Goal: Task Accomplishment & Management: Manage account settings

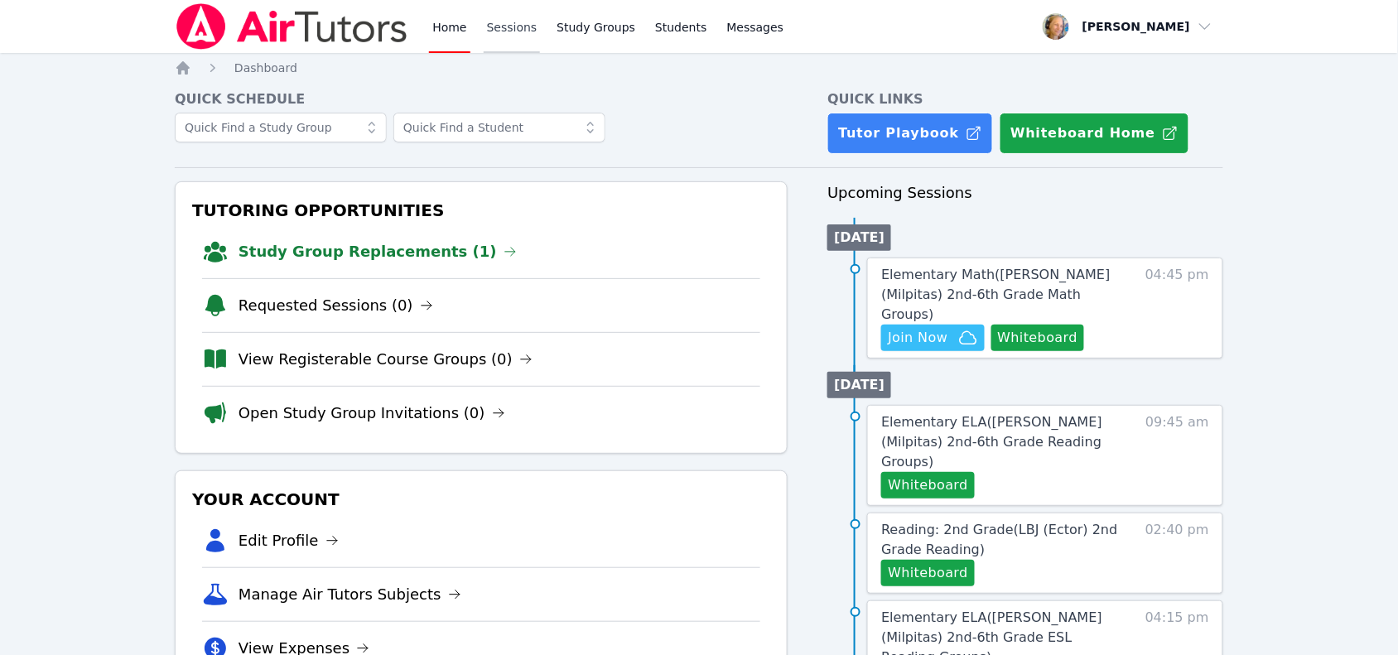
click at [501, 26] on link "Sessions" at bounding box center [512, 26] width 57 height 53
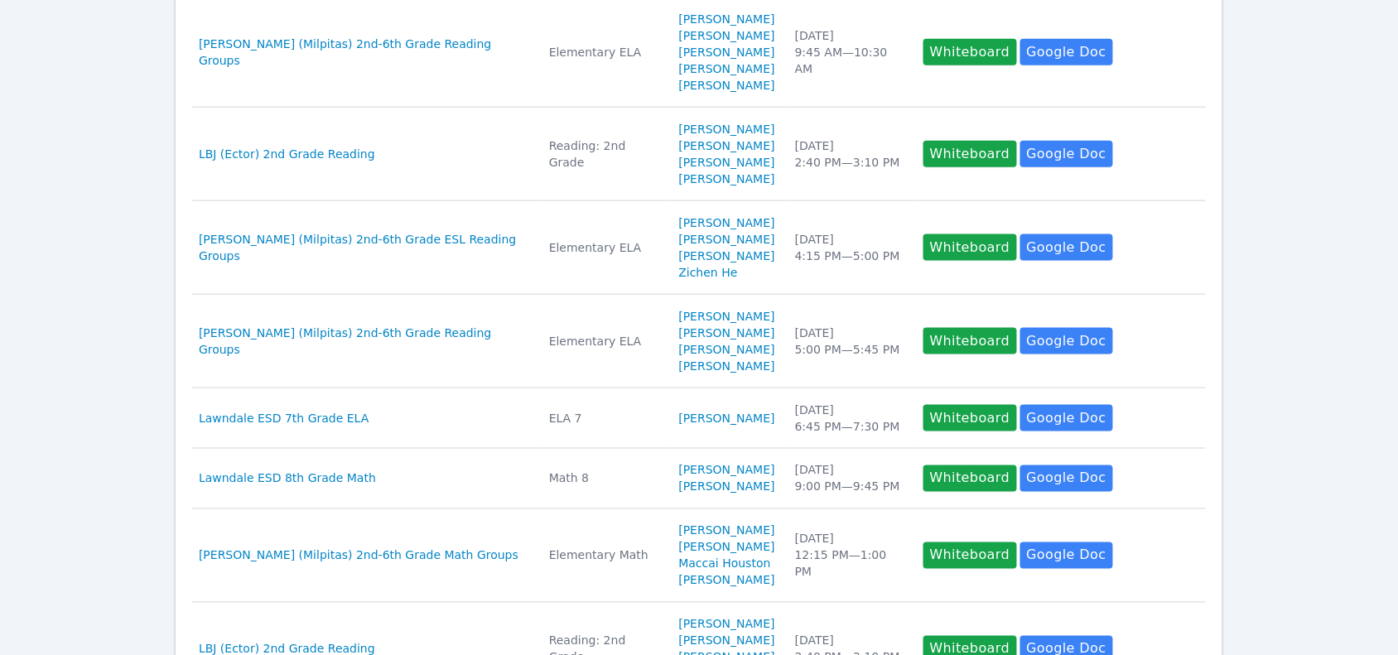
scroll to position [518, 0]
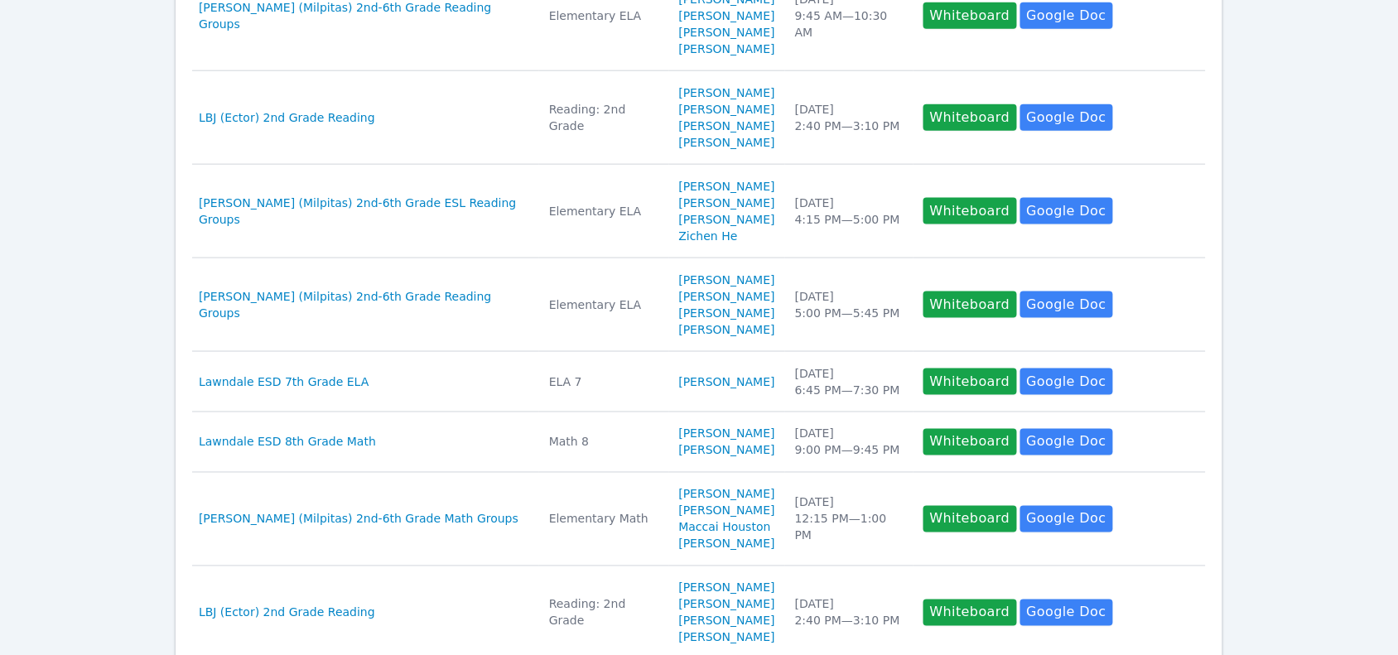
click at [445, 373] on div "Lawndale ESD 7th Grade ELA" at bounding box center [364, 381] width 330 height 17
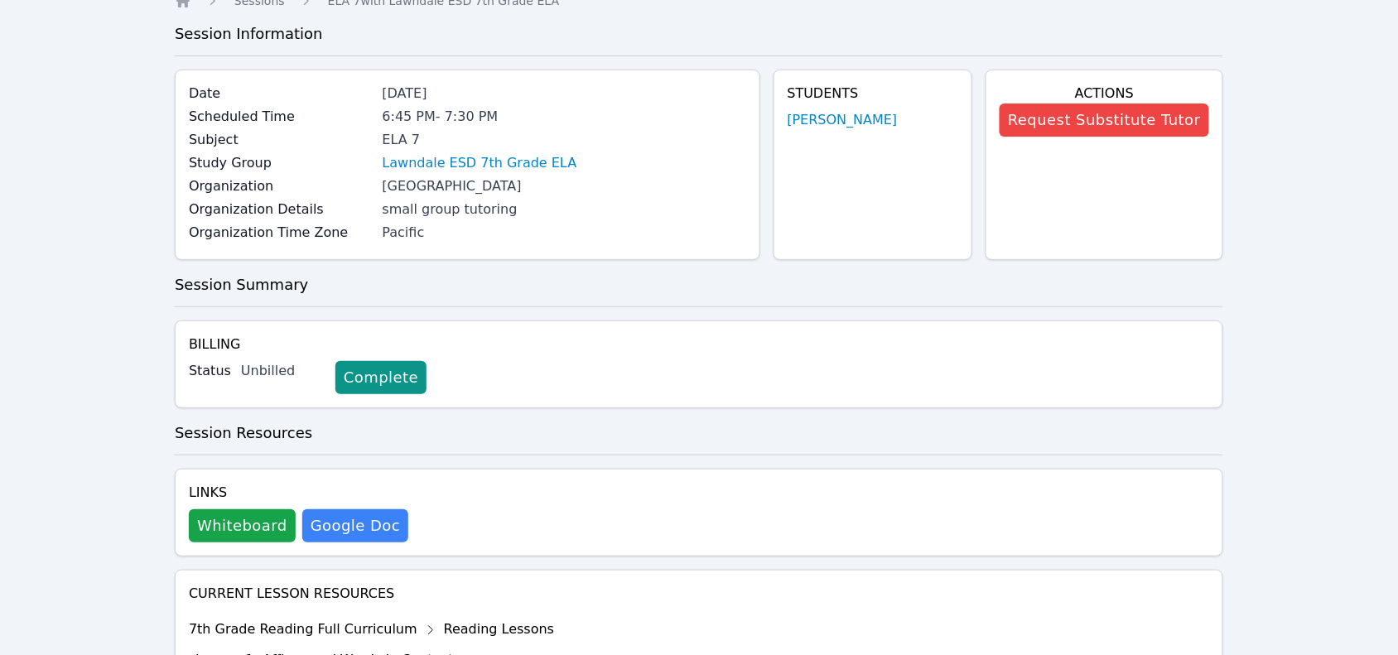
scroll to position [104, 0]
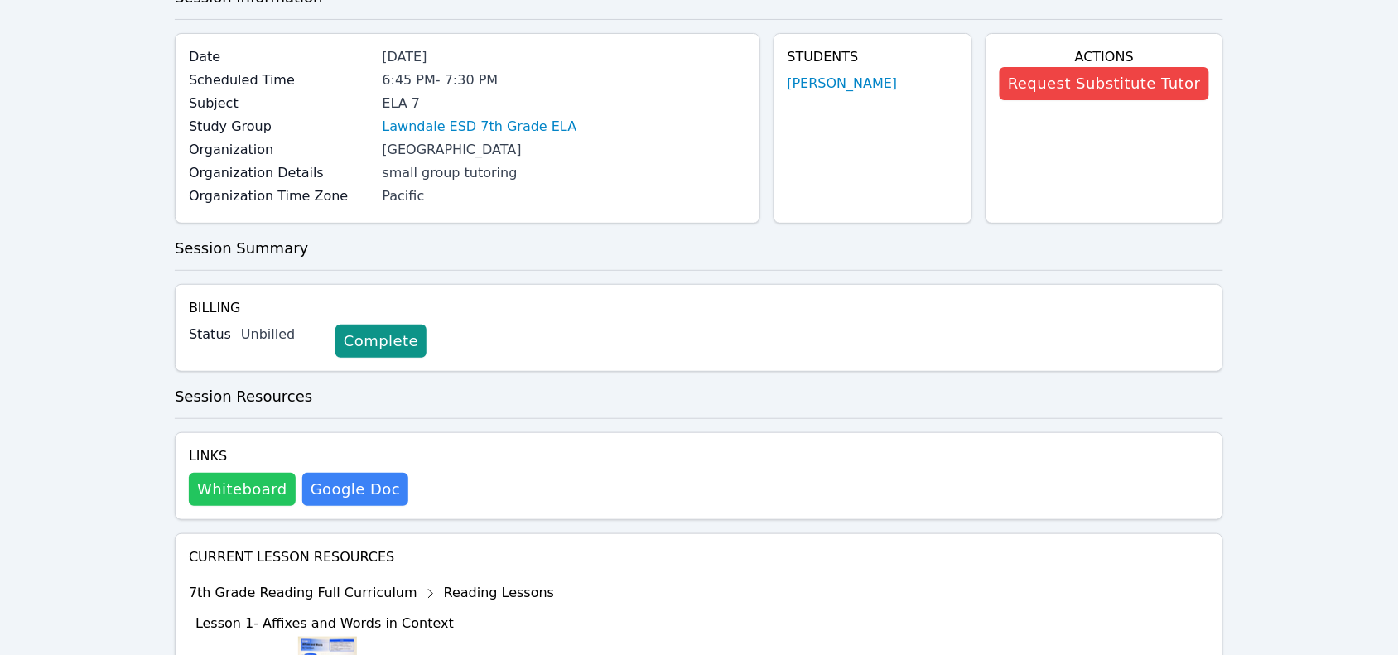
click at [253, 489] on button "Whiteboard" at bounding box center [242, 489] width 107 height 33
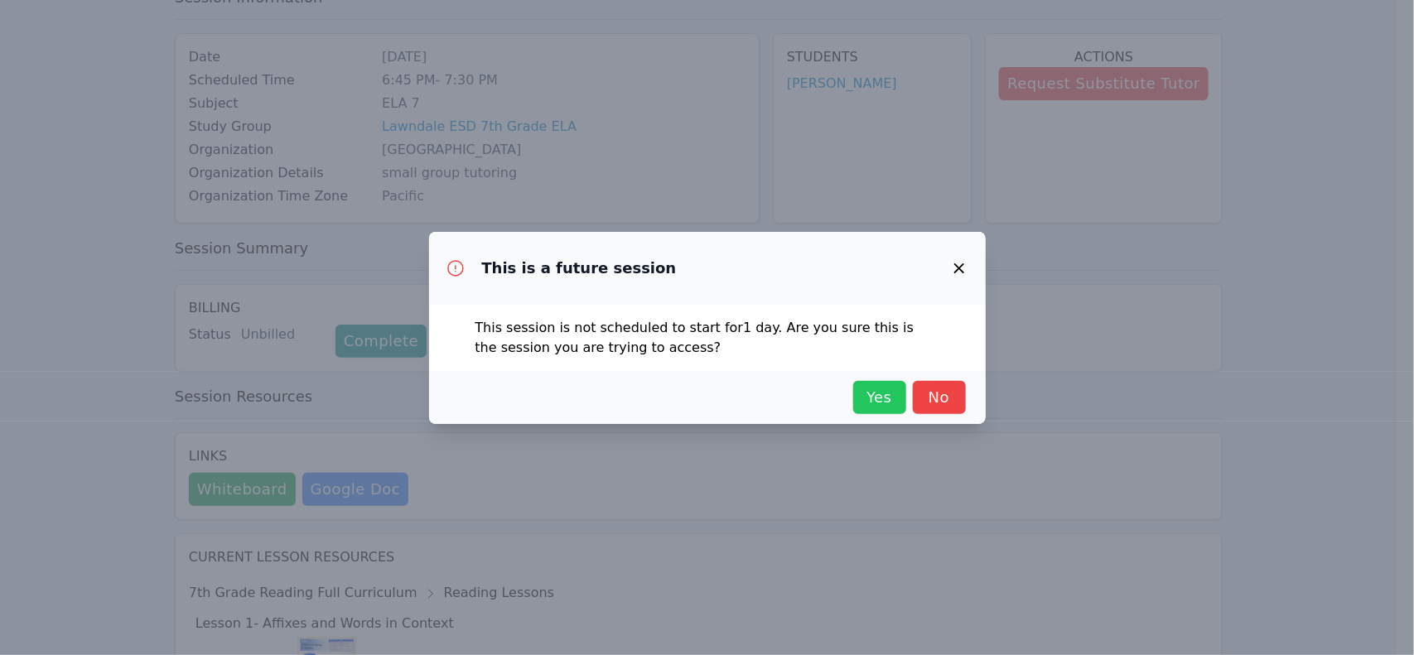
click at [884, 402] on span "Yes" at bounding box center [879, 397] width 36 height 23
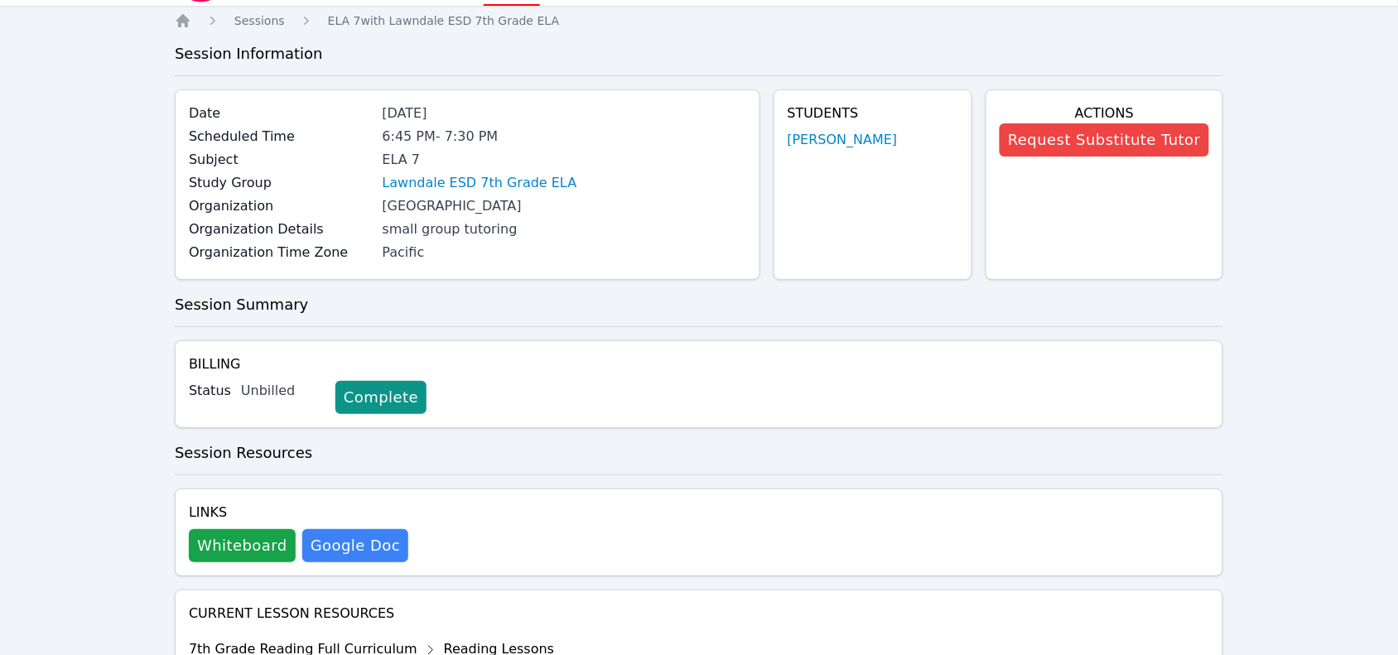
scroll to position [0, 0]
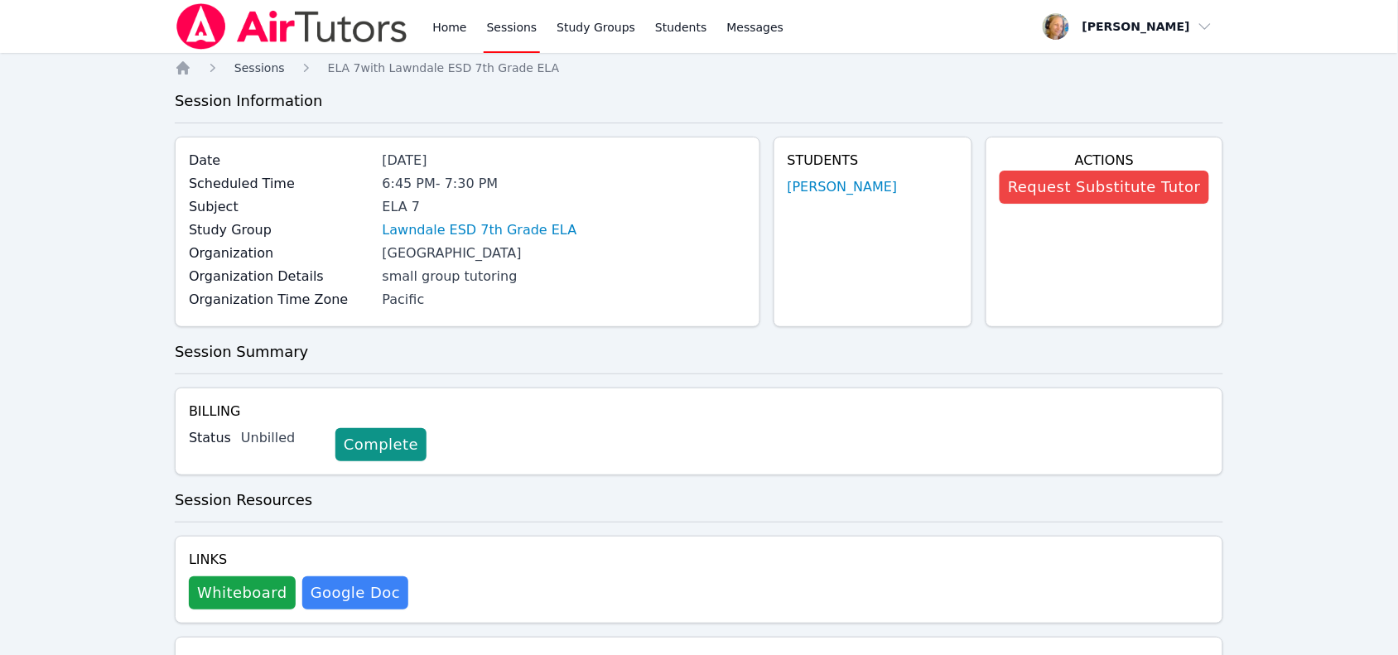
click at [265, 63] on span "Sessions" at bounding box center [259, 67] width 51 height 13
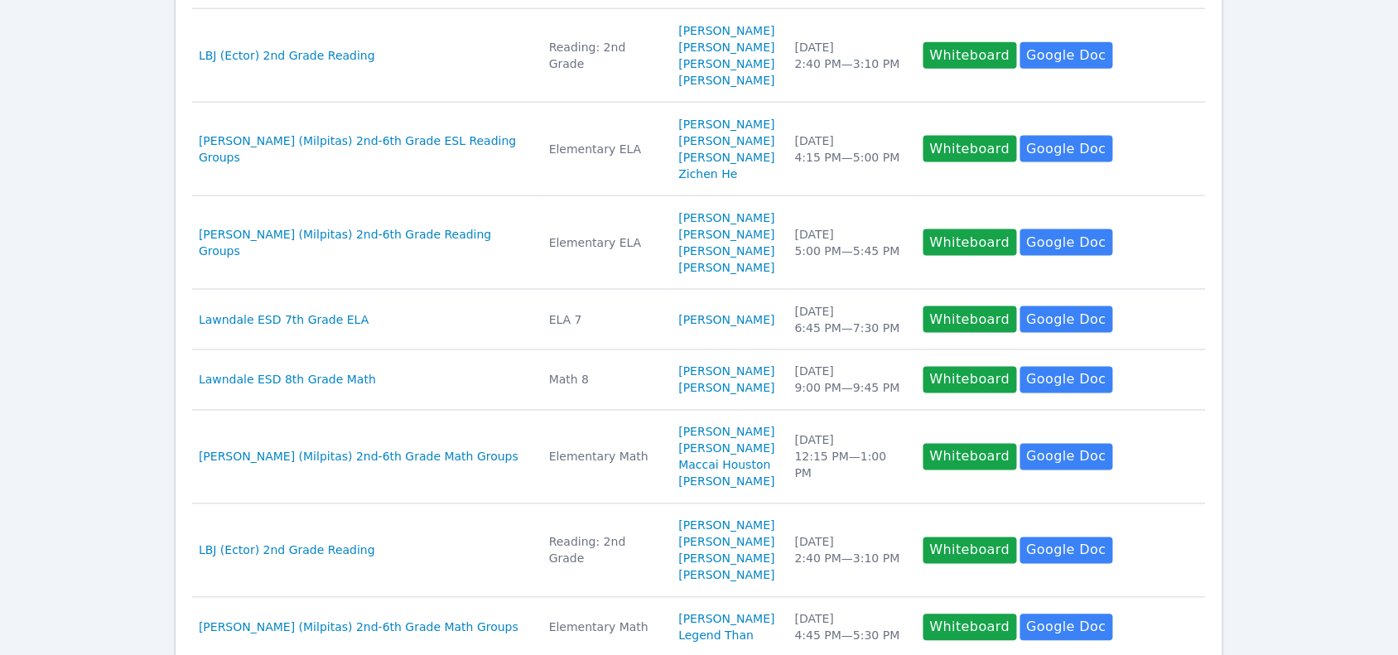
scroll to position [621, 0]
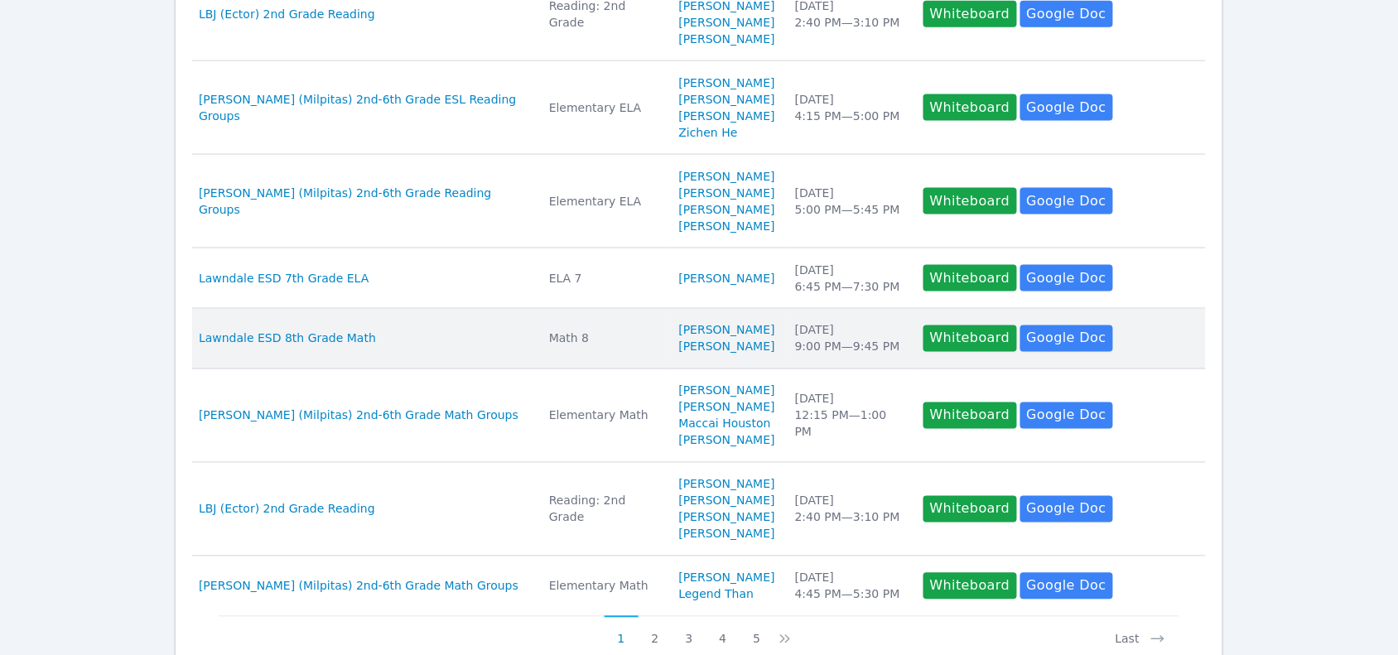
click at [766, 334] on td "Students Emellie Romero Jahmari Bradford" at bounding box center [727, 339] width 116 height 60
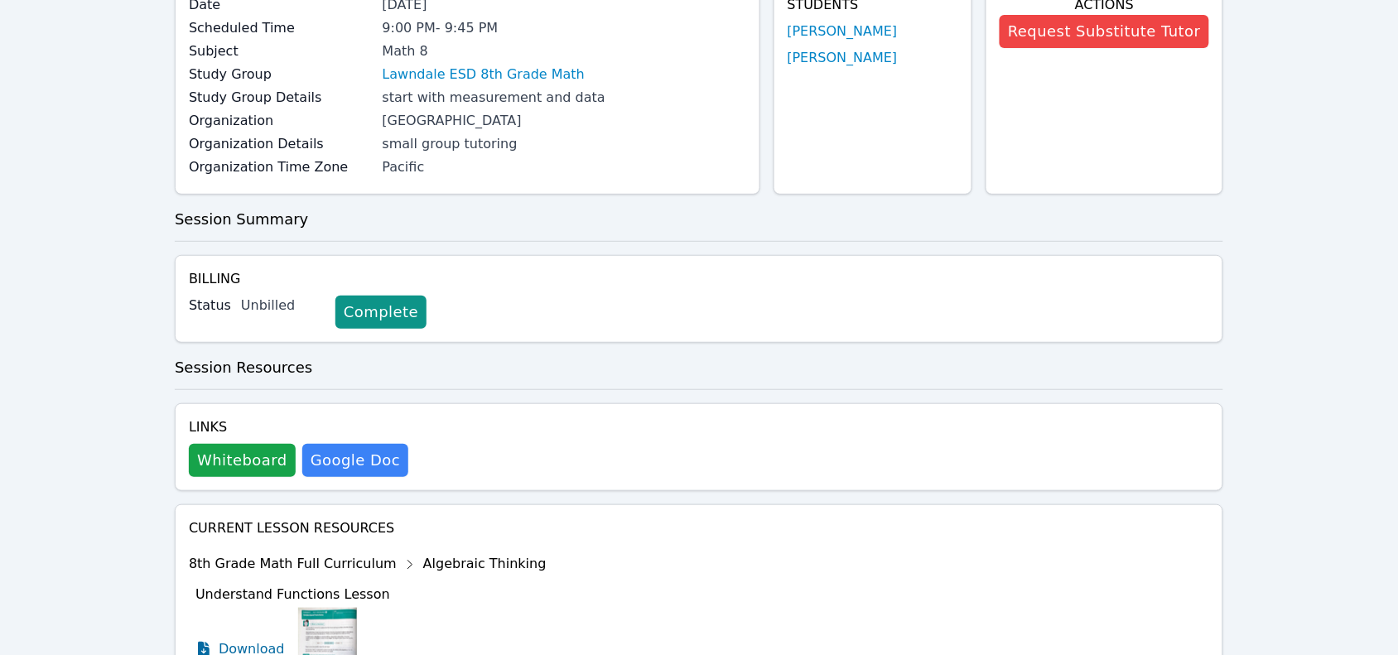
scroll to position [207, 0]
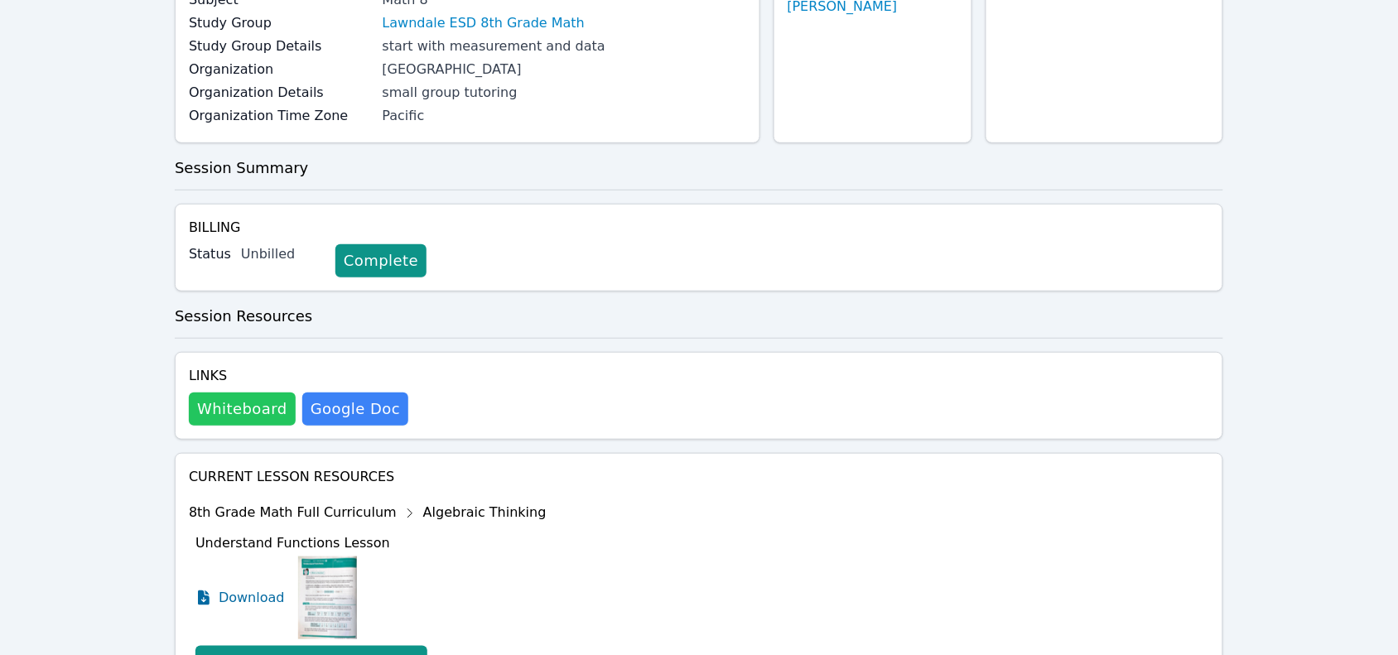
click at [245, 395] on button "Whiteboard" at bounding box center [242, 409] width 107 height 33
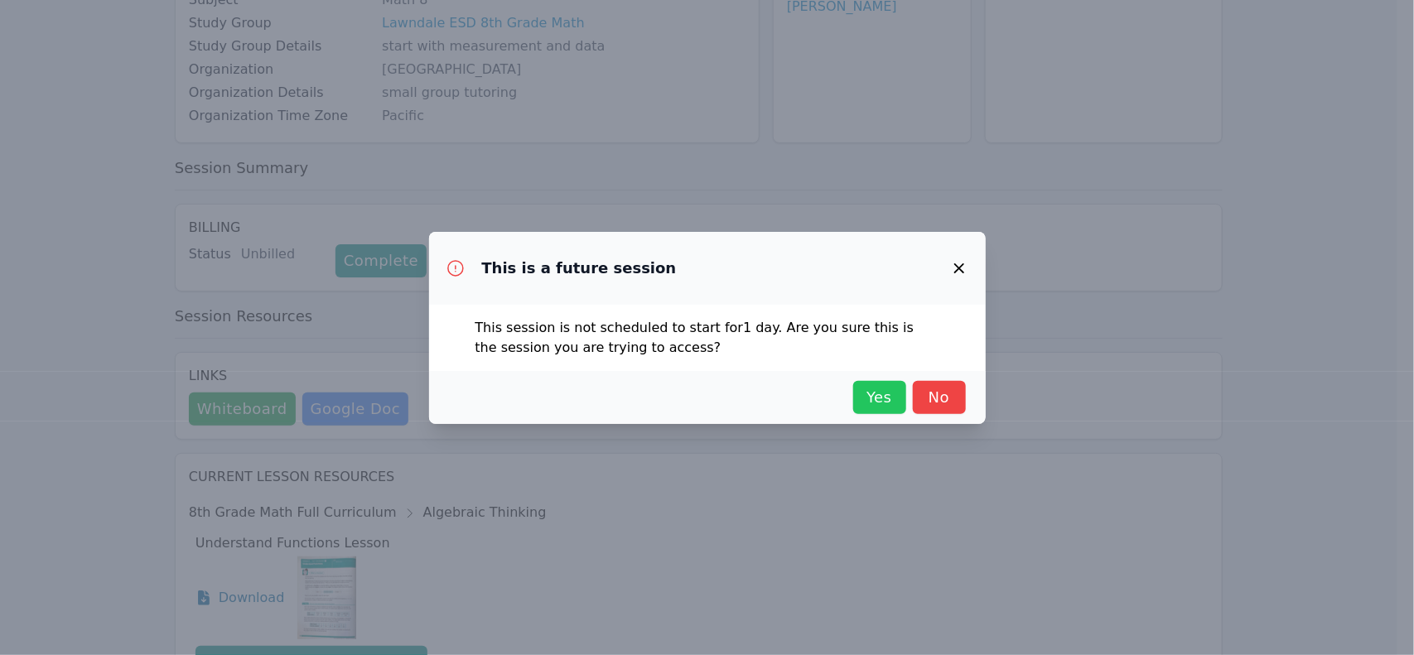
click at [887, 402] on span "Yes" at bounding box center [879, 397] width 36 height 23
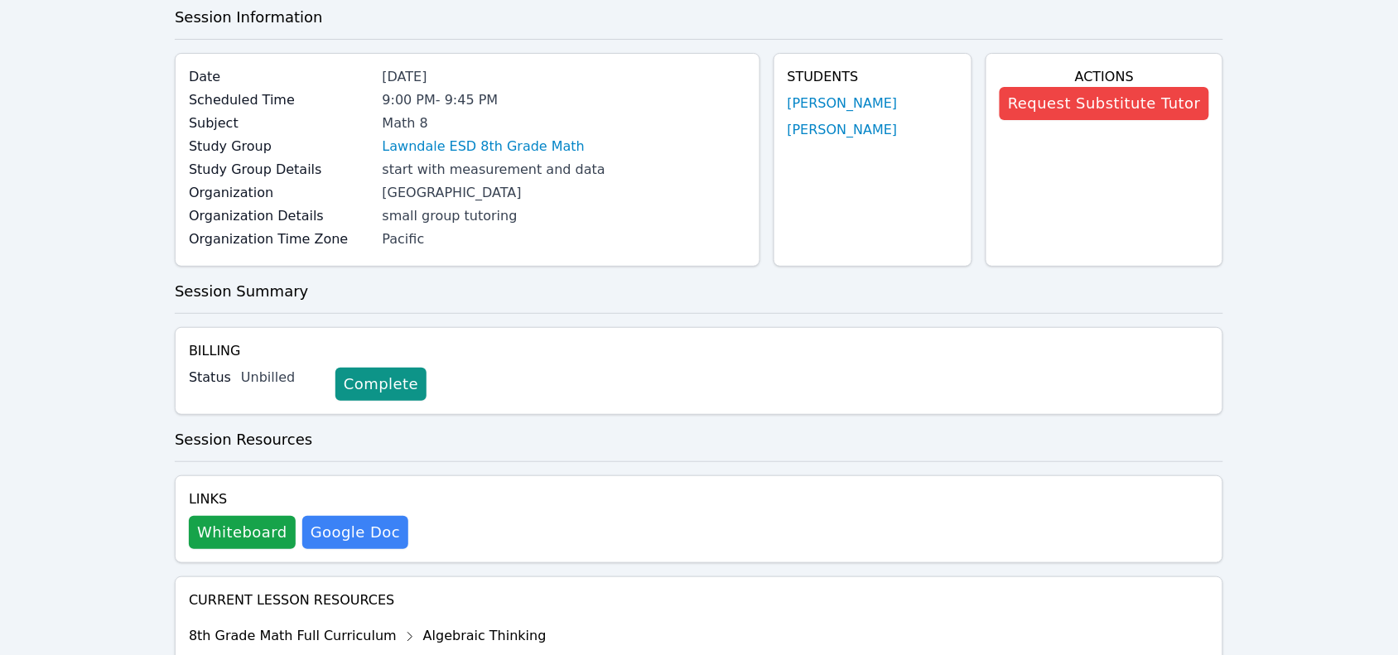
scroll to position [0, 0]
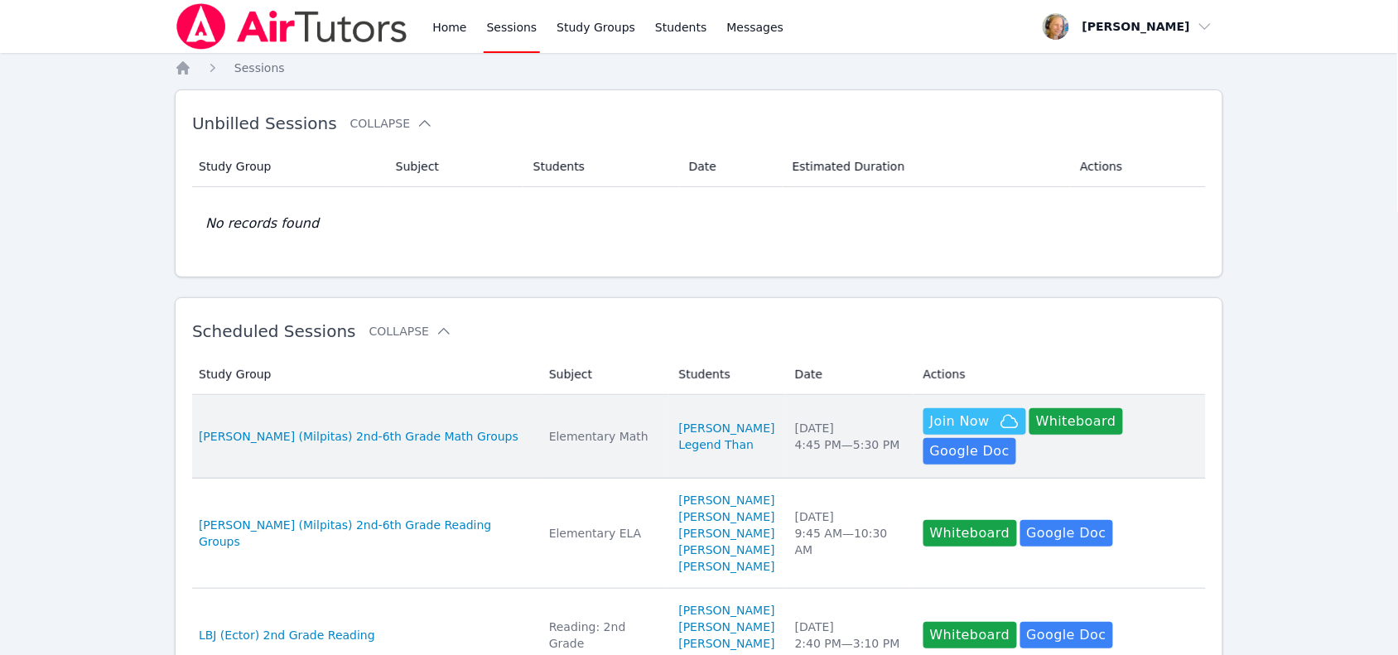
click at [796, 420] on div "Mon Oct 6 4:45 PM — 5:30 PM" at bounding box center [849, 436] width 108 height 33
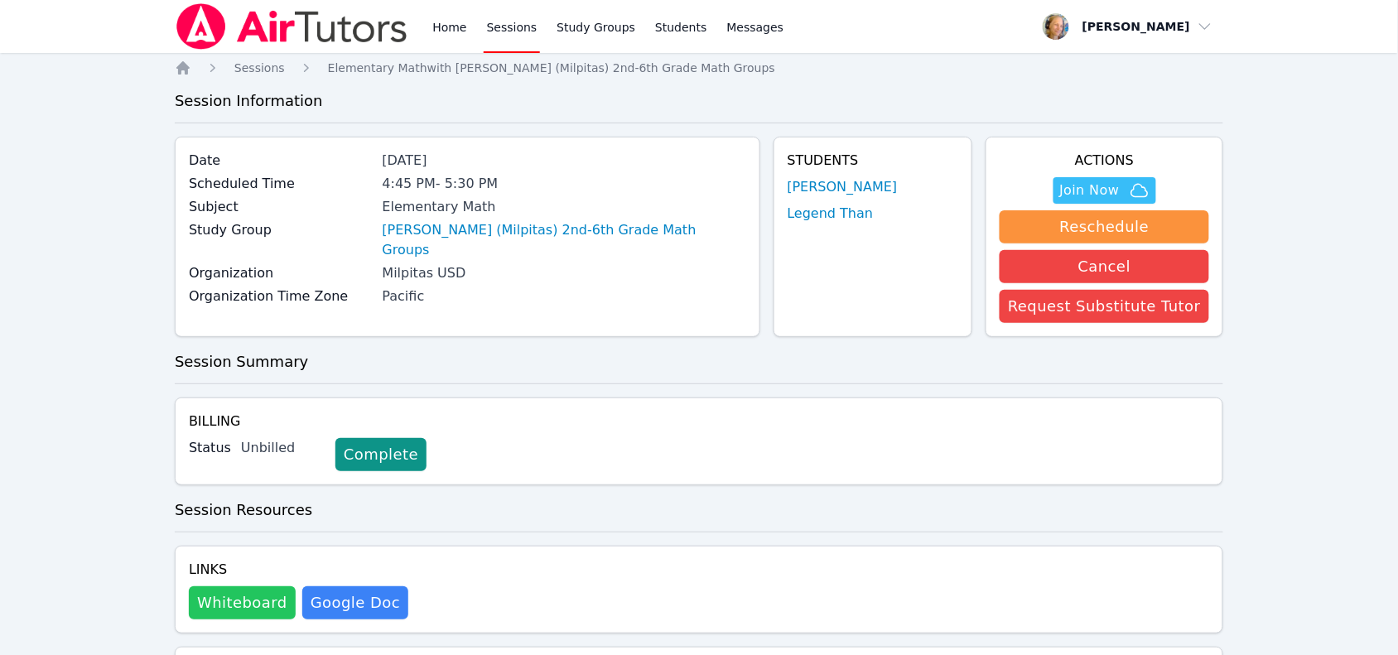
click at [230, 609] on button "Whiteboard" at bounding box center [242, 602] width 107 height 33
click at [184, 69] on icon "Breadcrumb" at bounding box center [182, 67] width 13 height 13
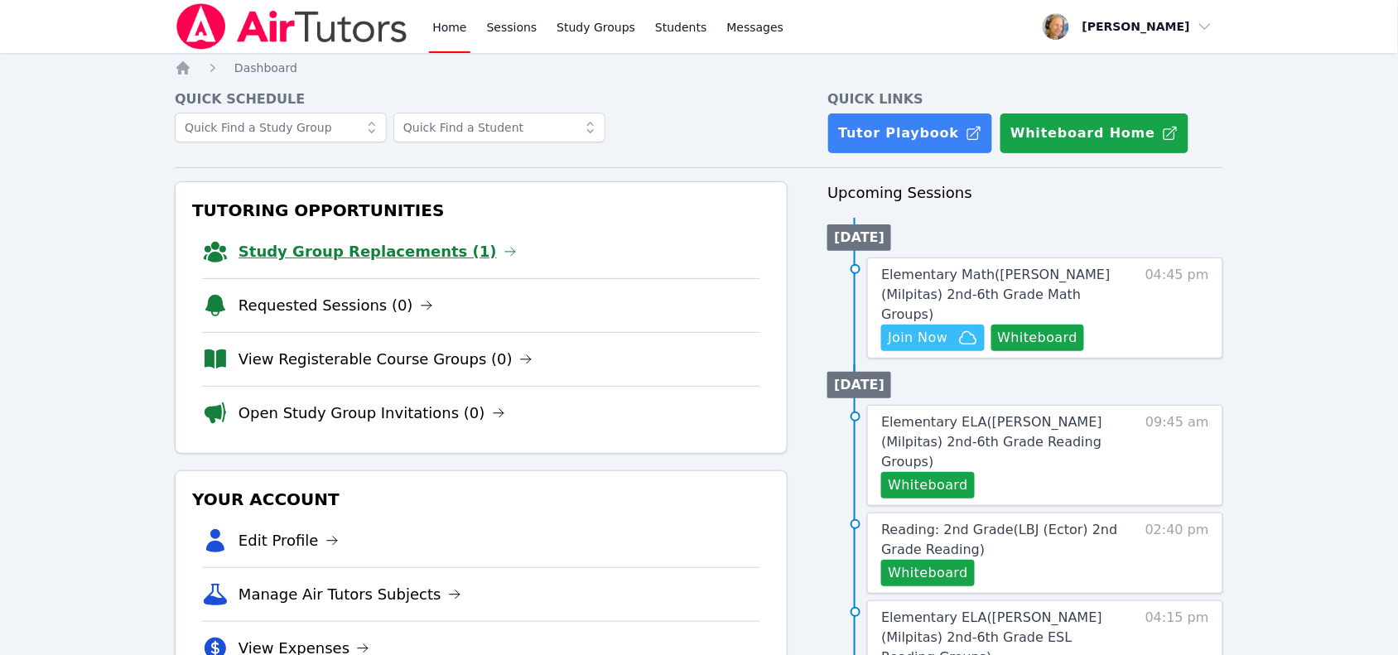
click at [333, 262] on link "Study Group Replacements (1)" at bounding box center [377, 251] width 278 height 23
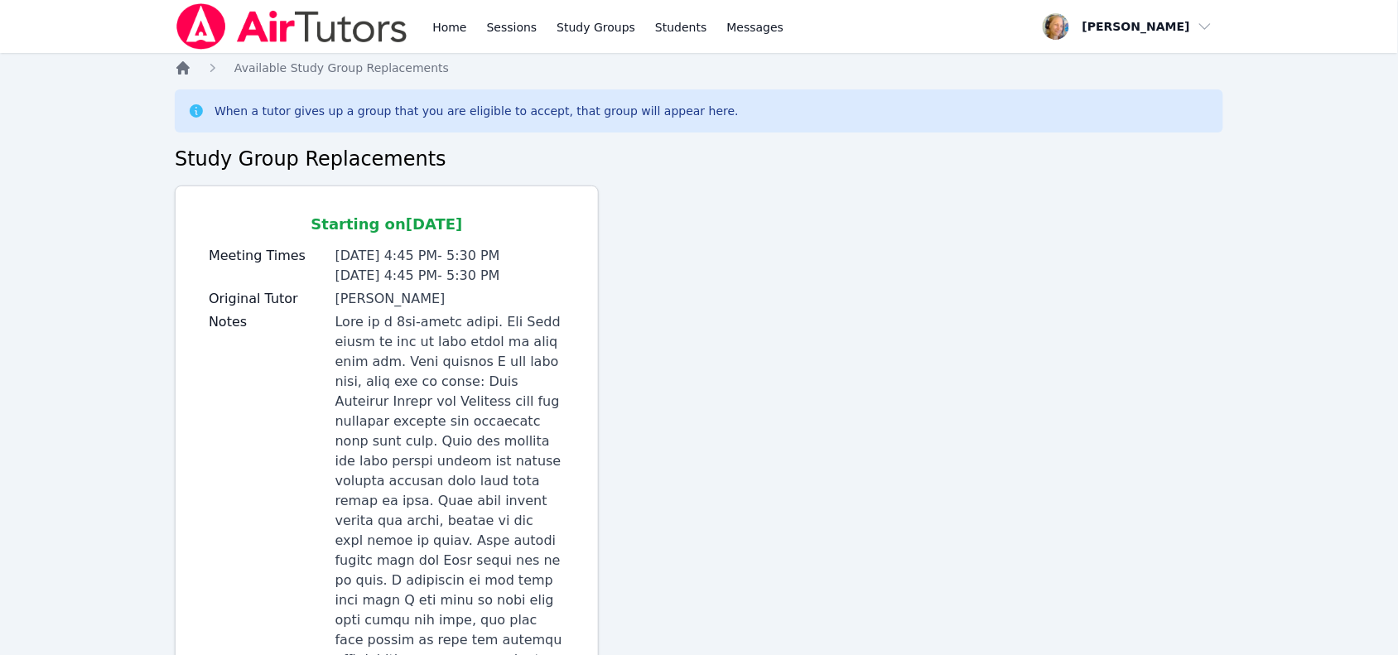
click at [179, 66] on icon "Breadcrumb" at bounding box center [182, 67] width 13 height 13
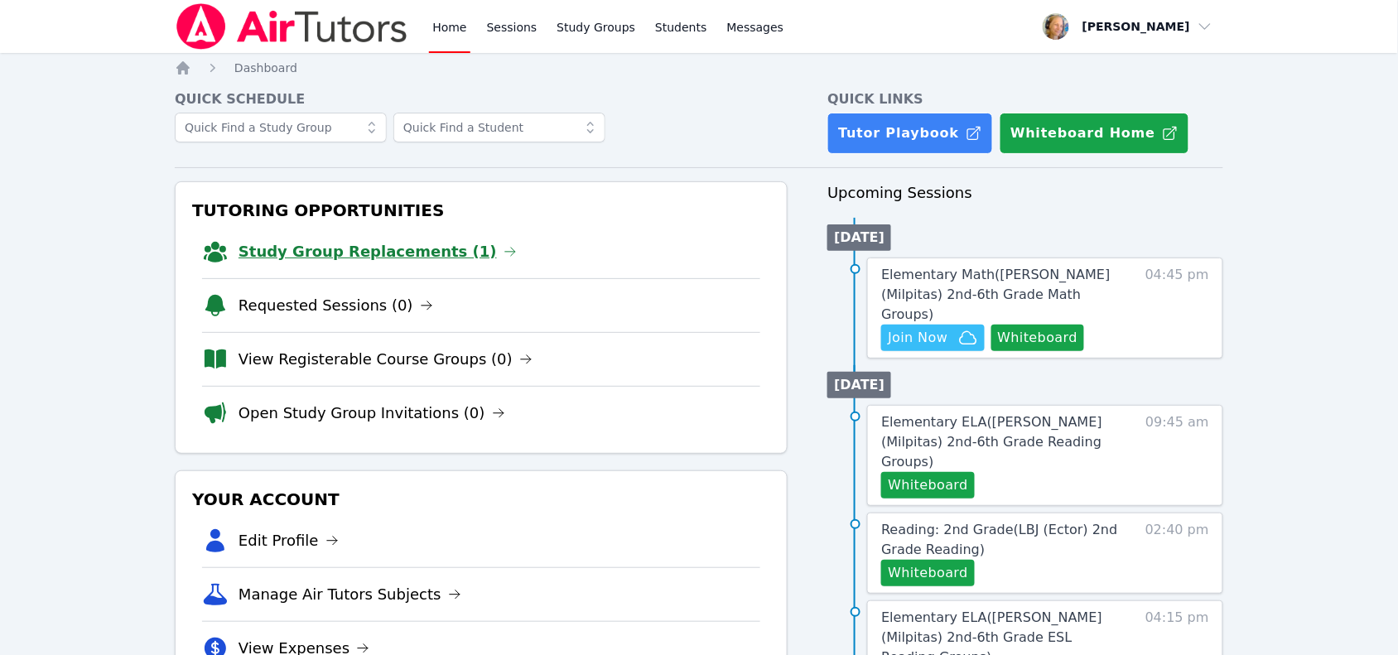
drag, startPoint x: 0, startPoint y: 0, endPoint x: 390, endPoint y: 257, distance: 466.9
click at [390, 257] on link "Study Group Replacements (1)" at bounding box center [377, 251] width 278 height 23
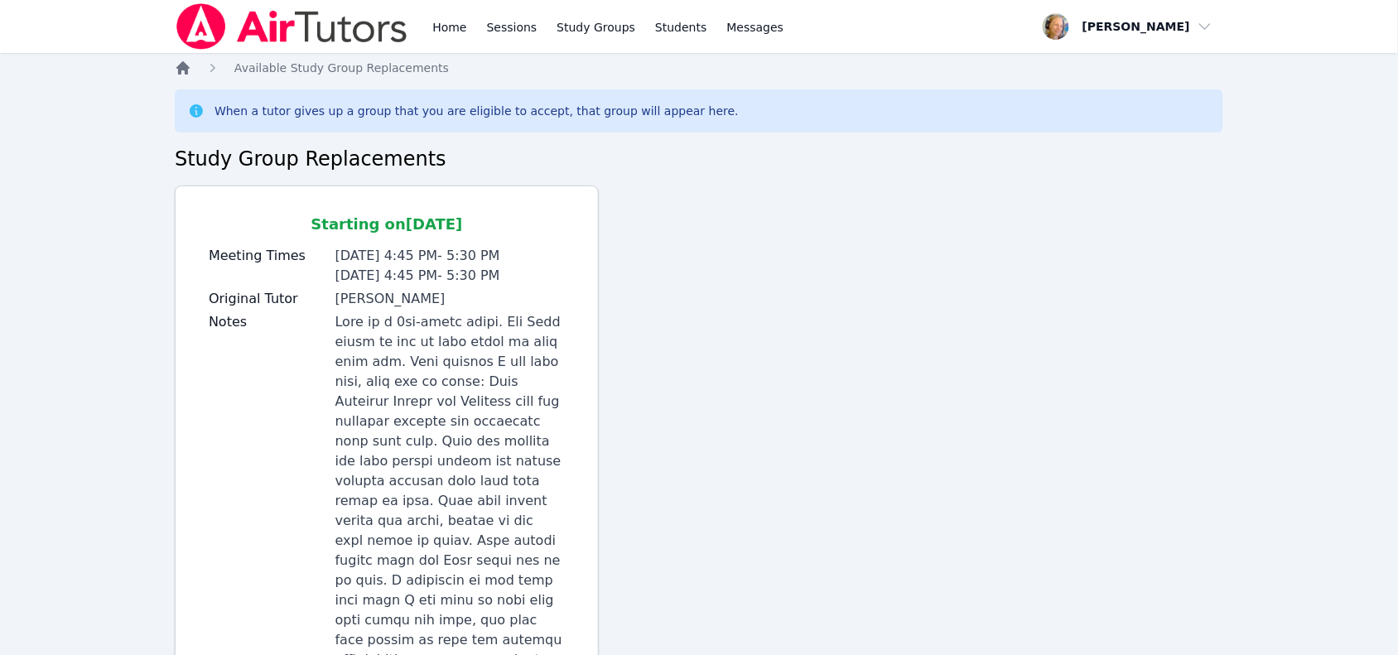
click at [184, 75] on icon "Breadcrumb" at bounding box center [183, 68] width 17 height 17
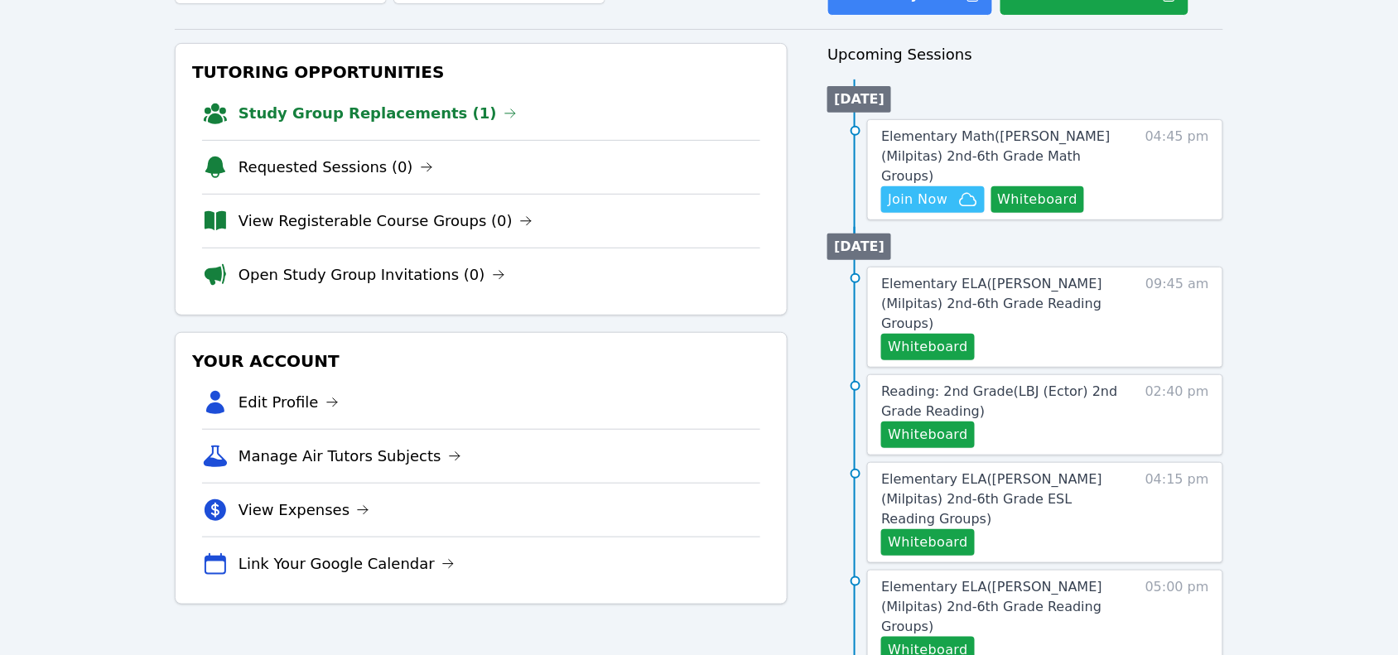
scroll to position [414, 0]
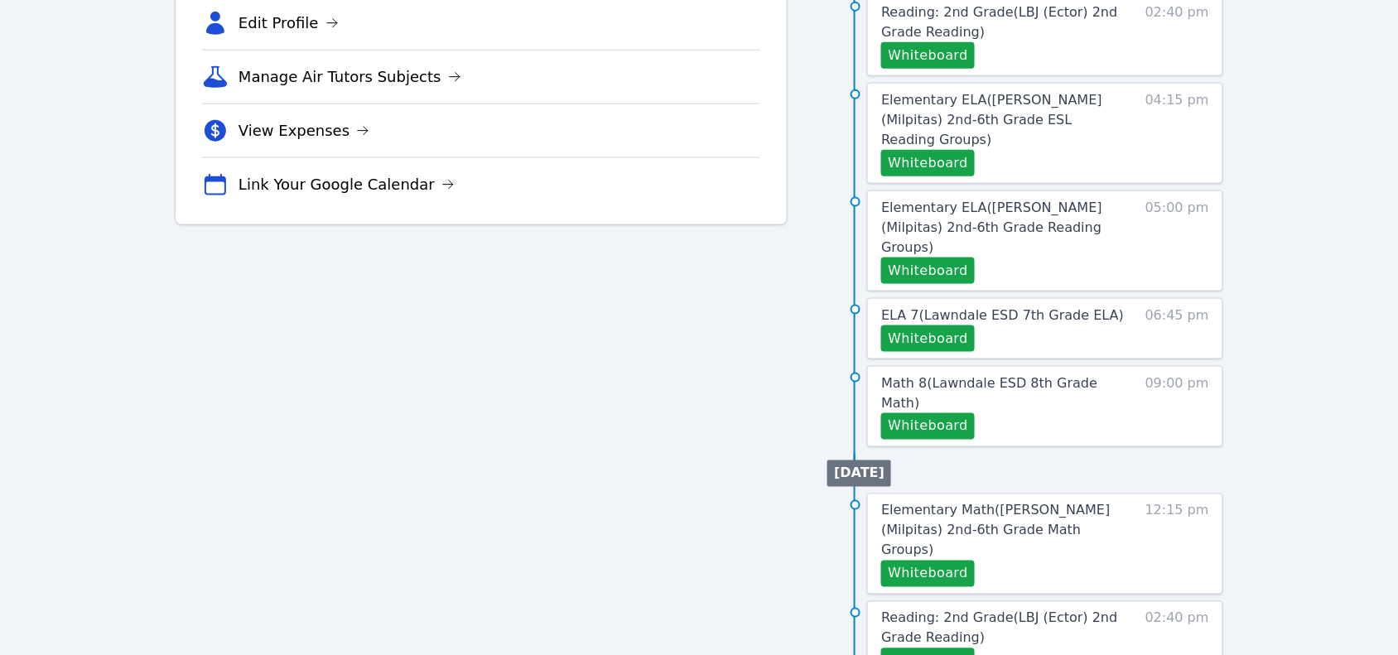
scroll to position [486, 0]
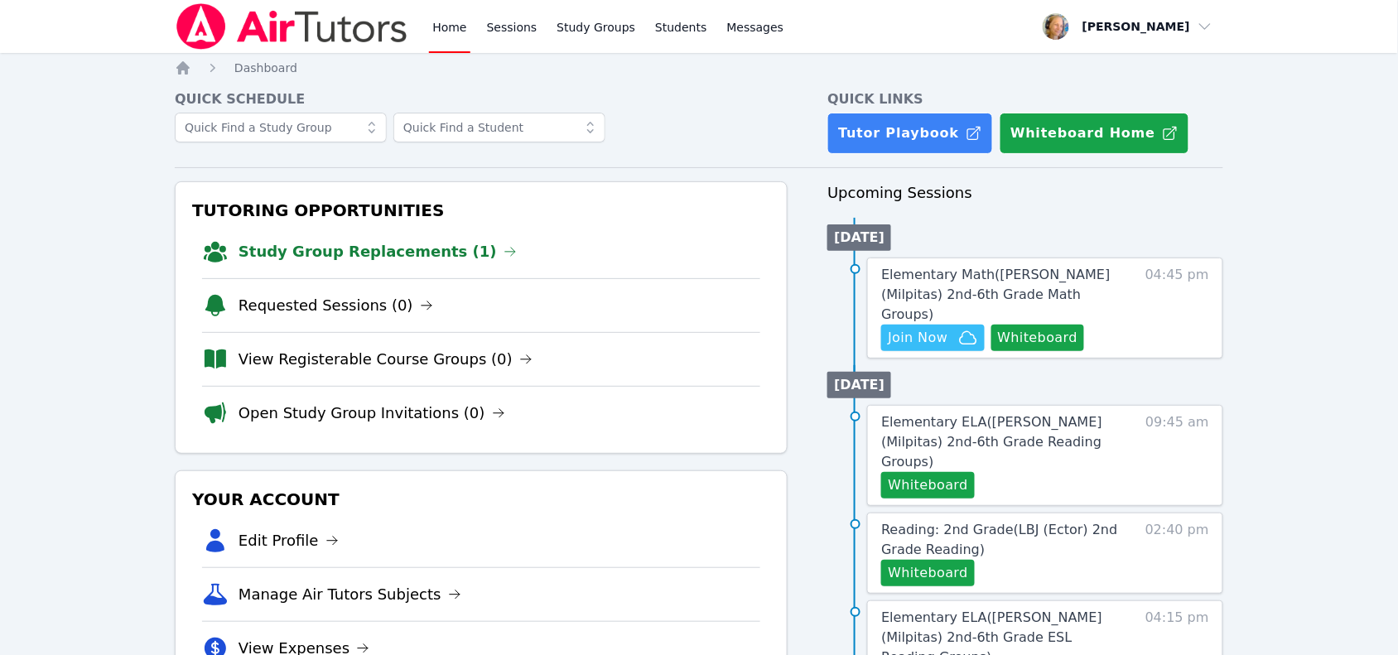
click at [364, 249] on link "Study Group Replacements (1)" at bounding box center [377, 251] width 278 height 23
click at [414, 261] on link "Study Group Replacements (1)" at bounding box center [377, 251] width 278 height 23
click at [518, 35] on link "Sessions" at bounding box center [512, 26] width 57 height 53
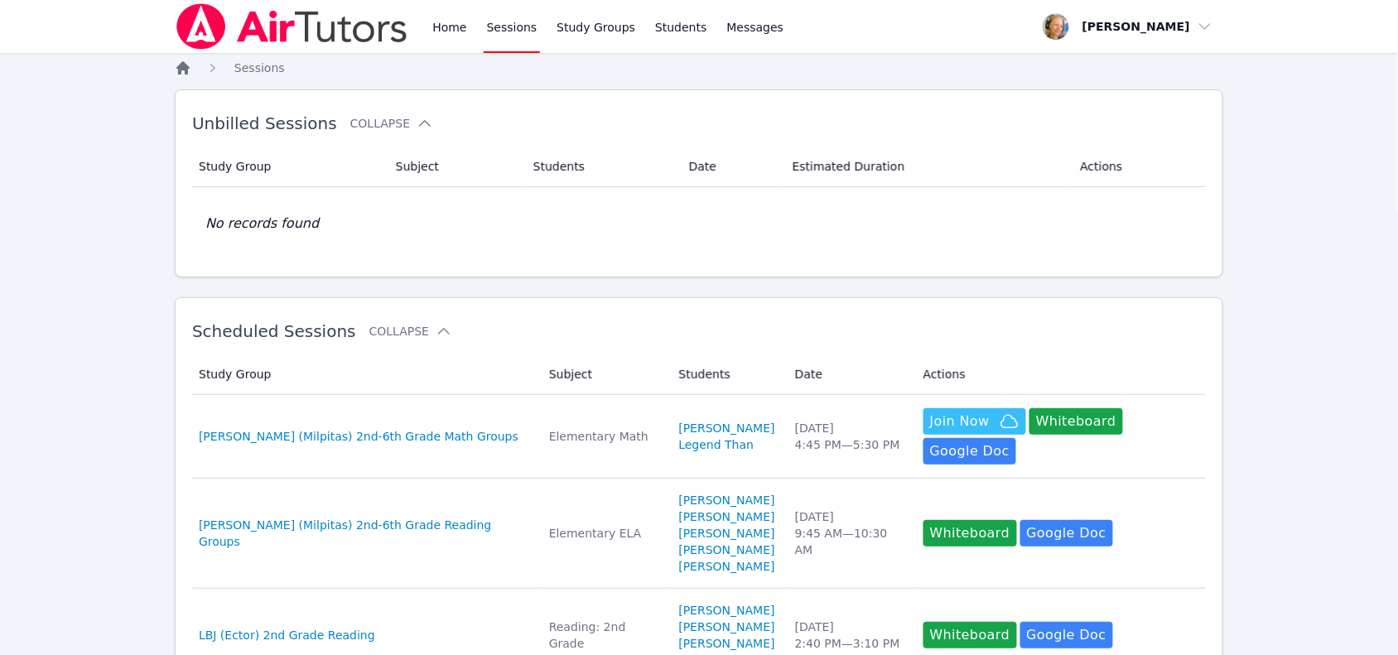
click at [188, 75] on icon "Breadcrumb" at bounding box center [183, 68] width 17 height 17
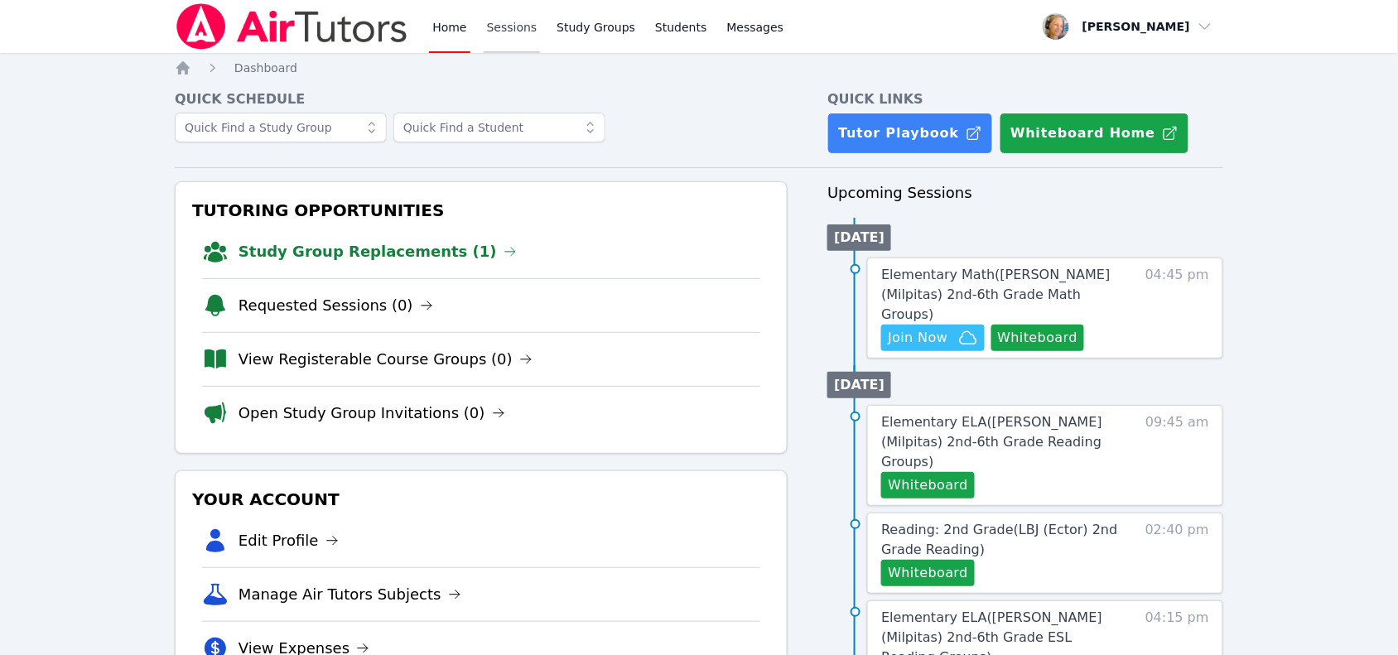
click at [515, 36] on link "Sessions" at bounding box center [512, 26] width 57 height 53
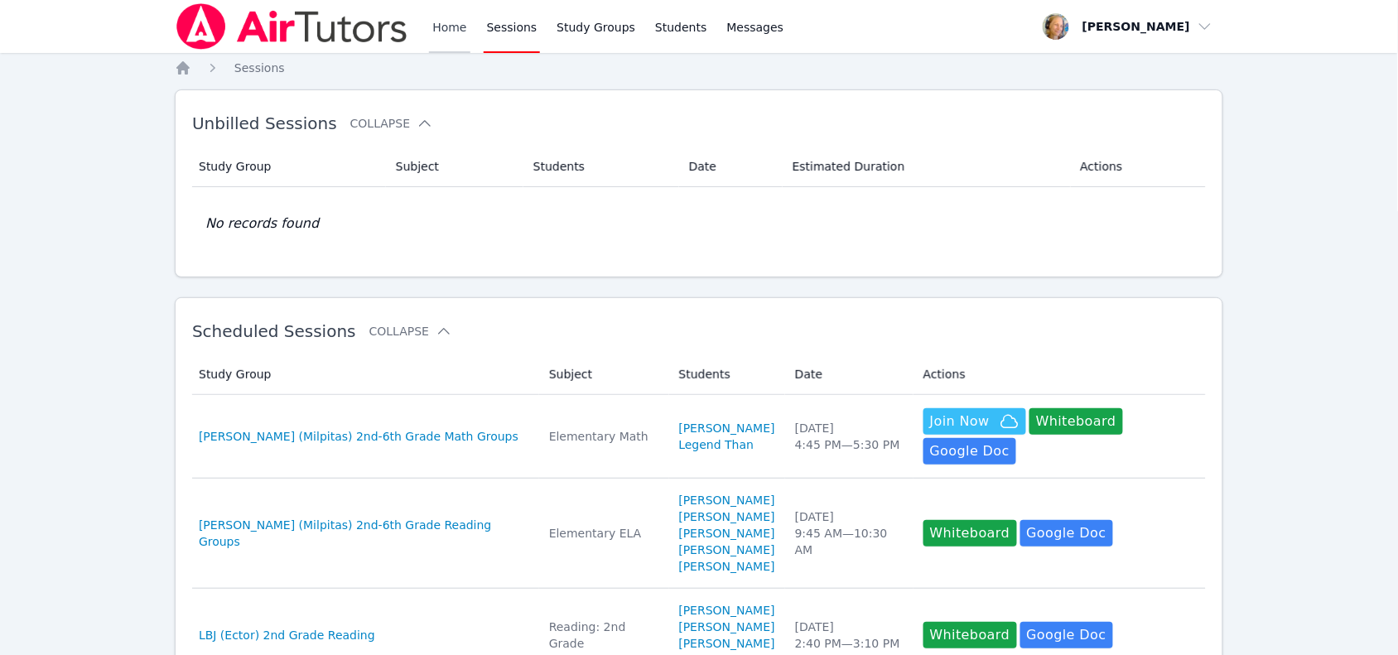
click at [455, 39] on link "Home" at bounding box center [449, 26] width 41 height 53
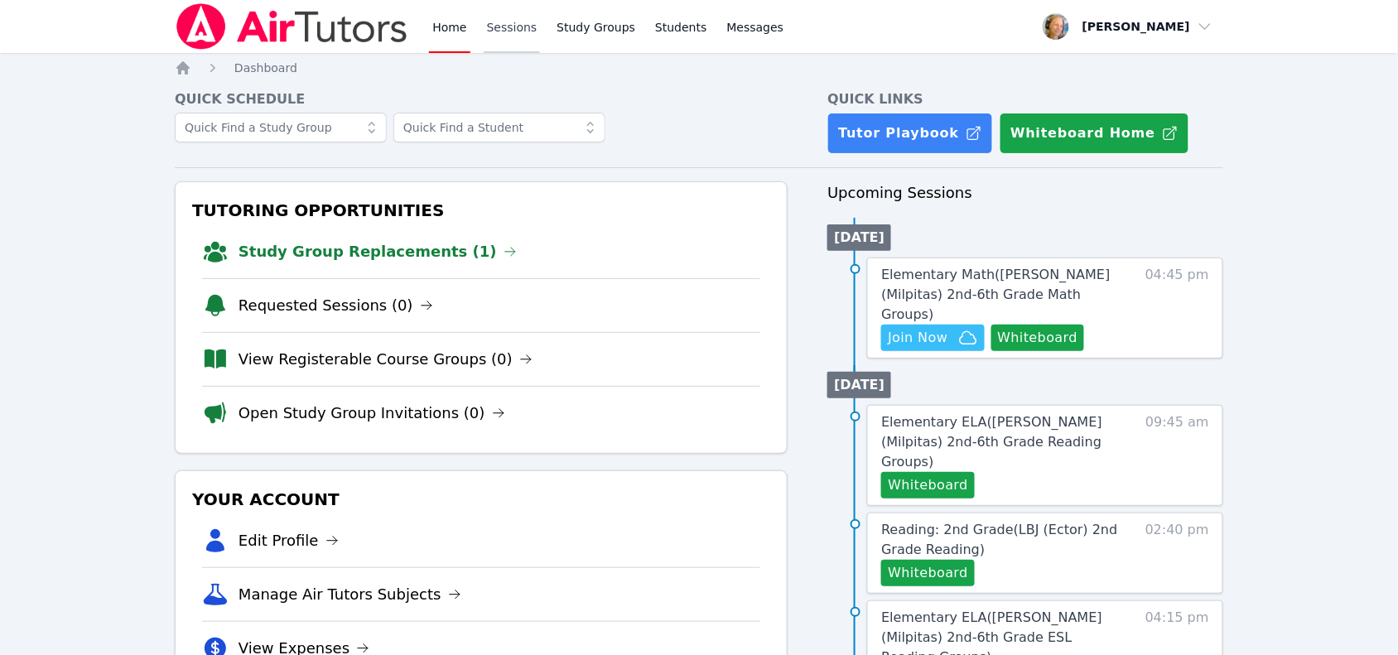
click at [511, 25] on link "Sessions" at bounding box center [512, 26] width 57 height 53
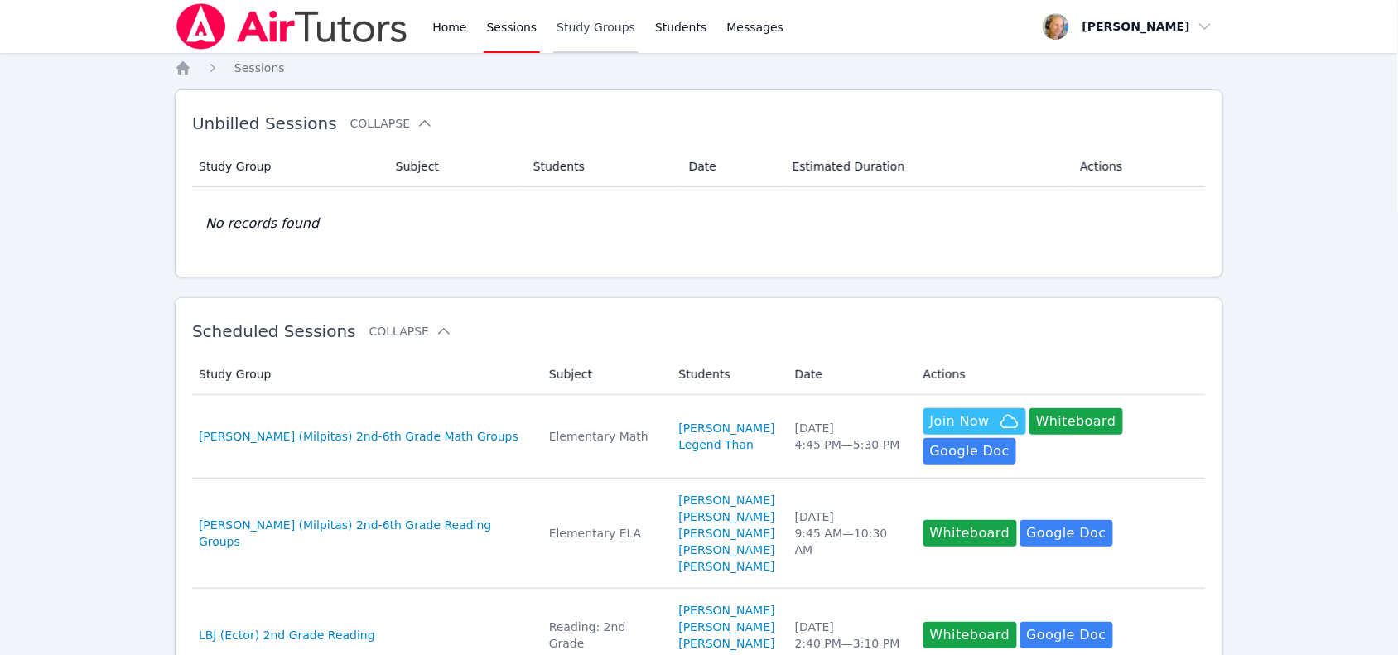
click at [592, 39] on link "Study Groups" at bounding box center [595, 26] width 85 height 53
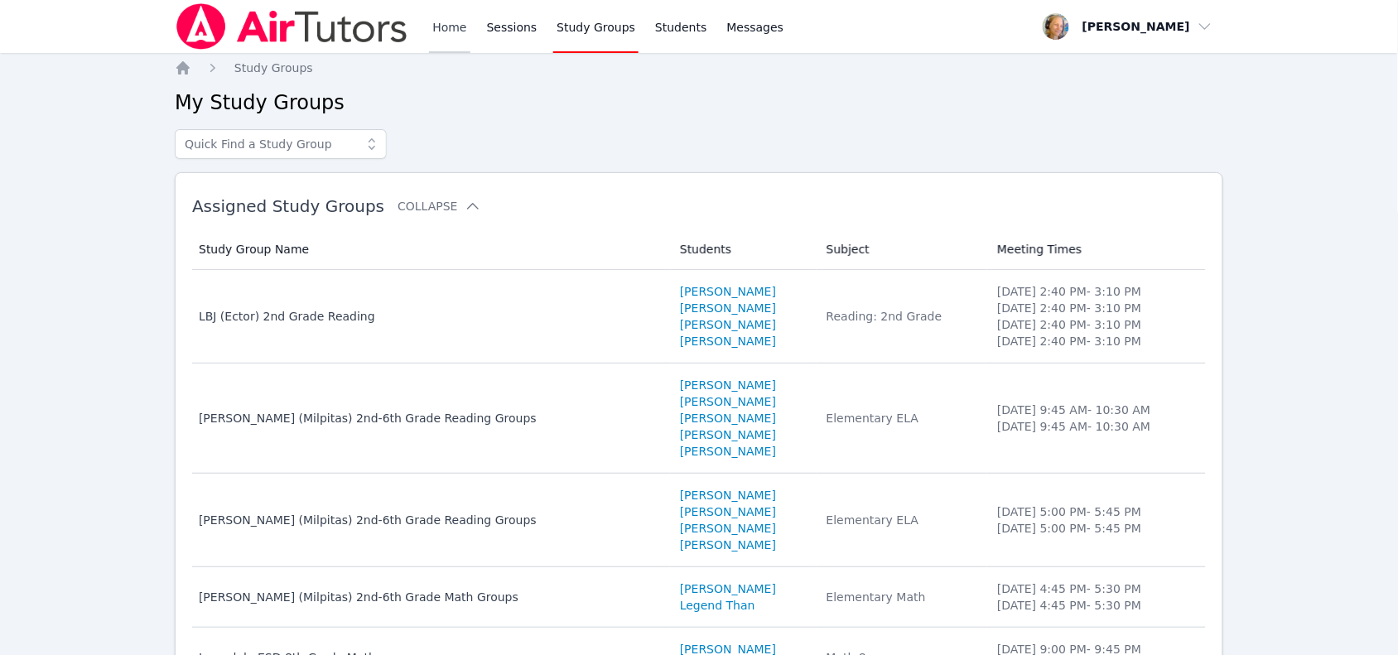
click at [453, 34] on link "Home" at bounding box center [449, 26] width 41 height 53
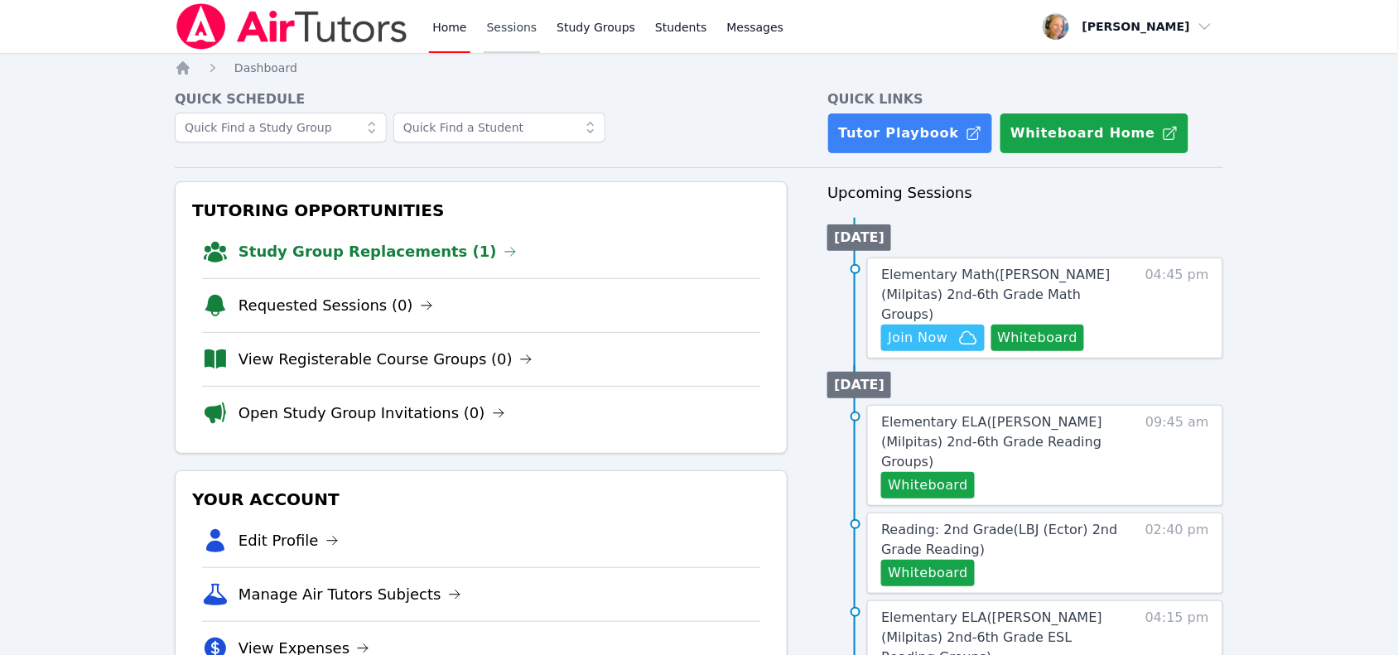
click at [502, 19] on link "Sessions" at bounding box center [512, 26] width 57 height 53
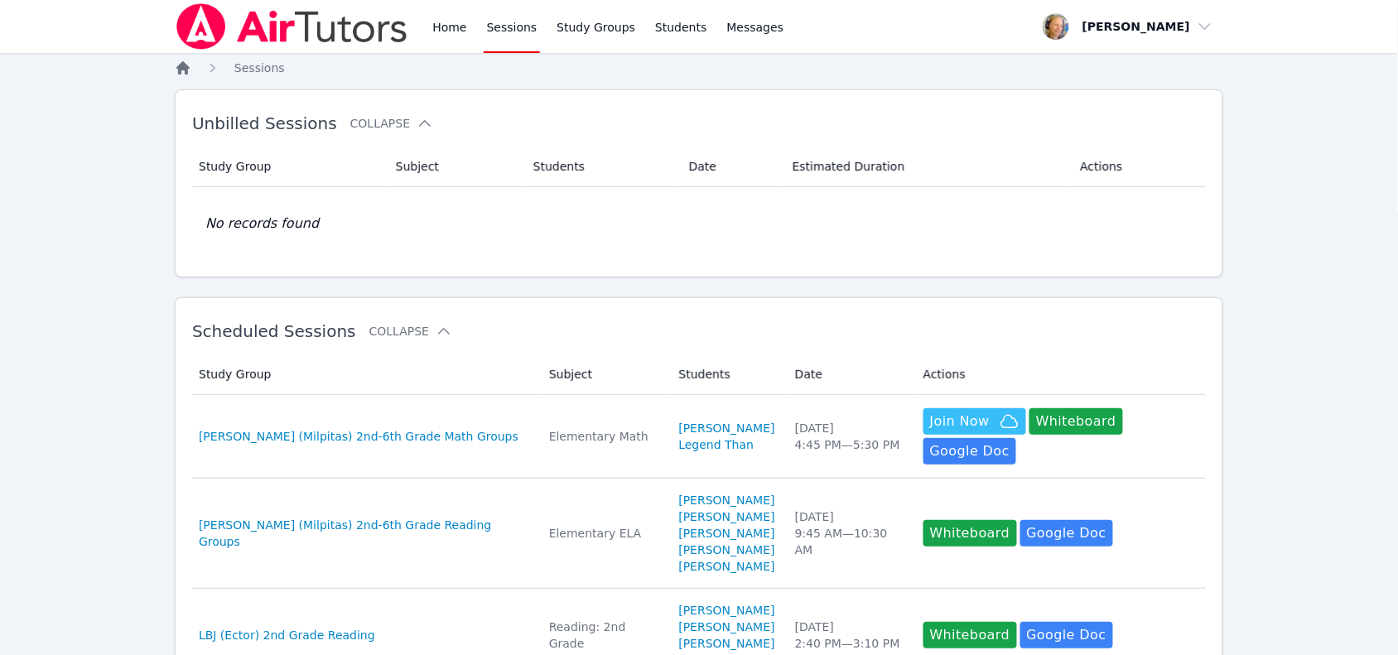
click at [179, 70] on icon "Breadcrumb" at bounding box center [183, 68] width 17 height 17
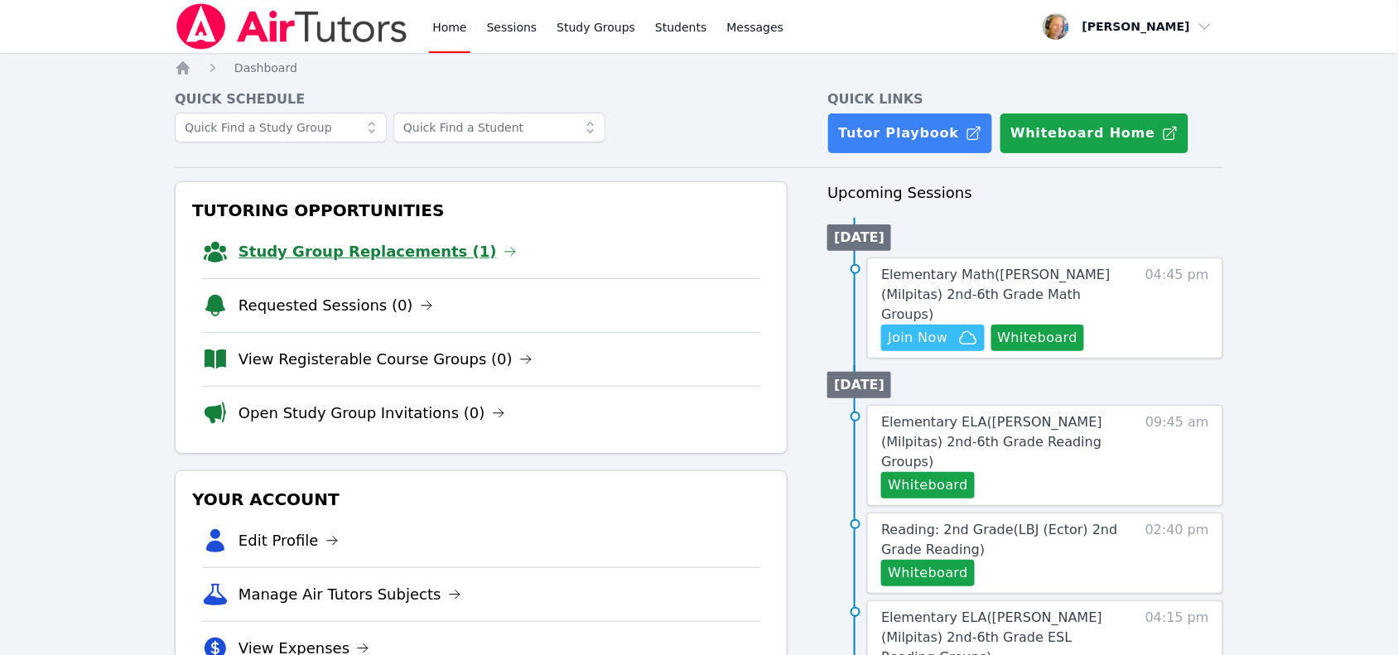
click at [353, 249] on link "Study Group Replacements (1)" at bounding box center [377, 251] width 278 height 23
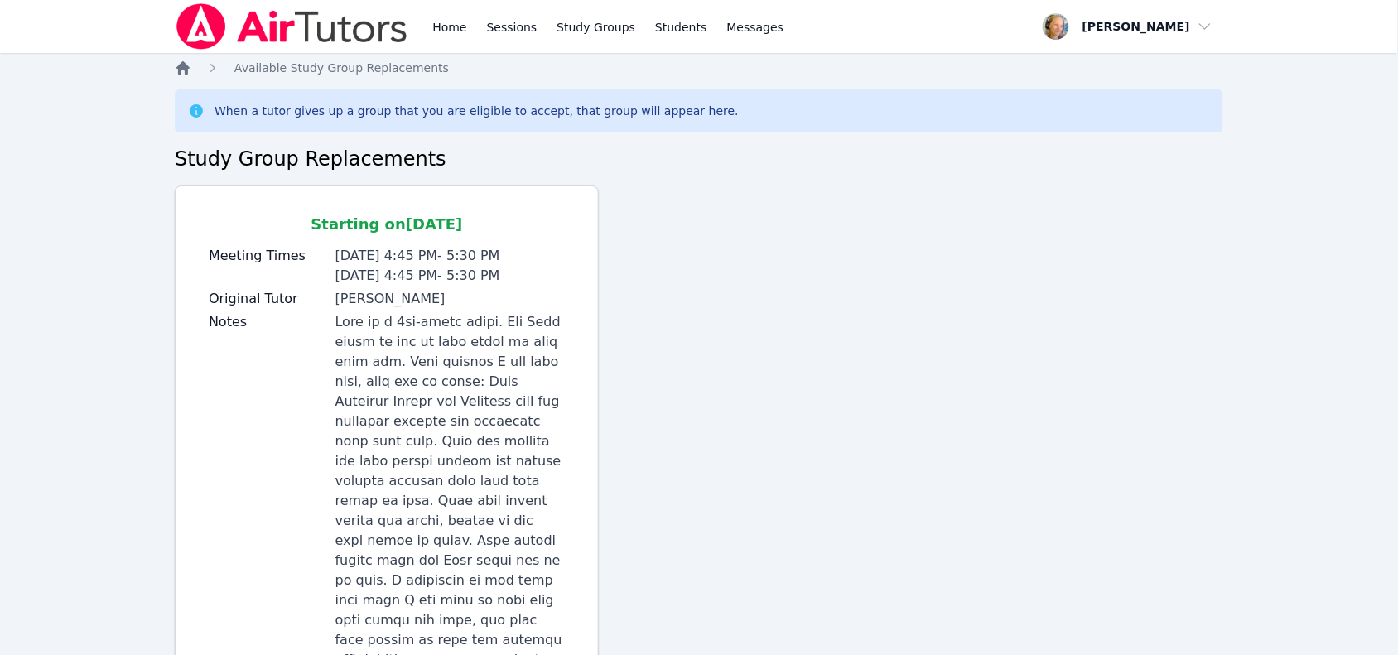
click at [184, 71] on icon "Breadcrumb" at bounding box center [183, 68] width 17 height 17
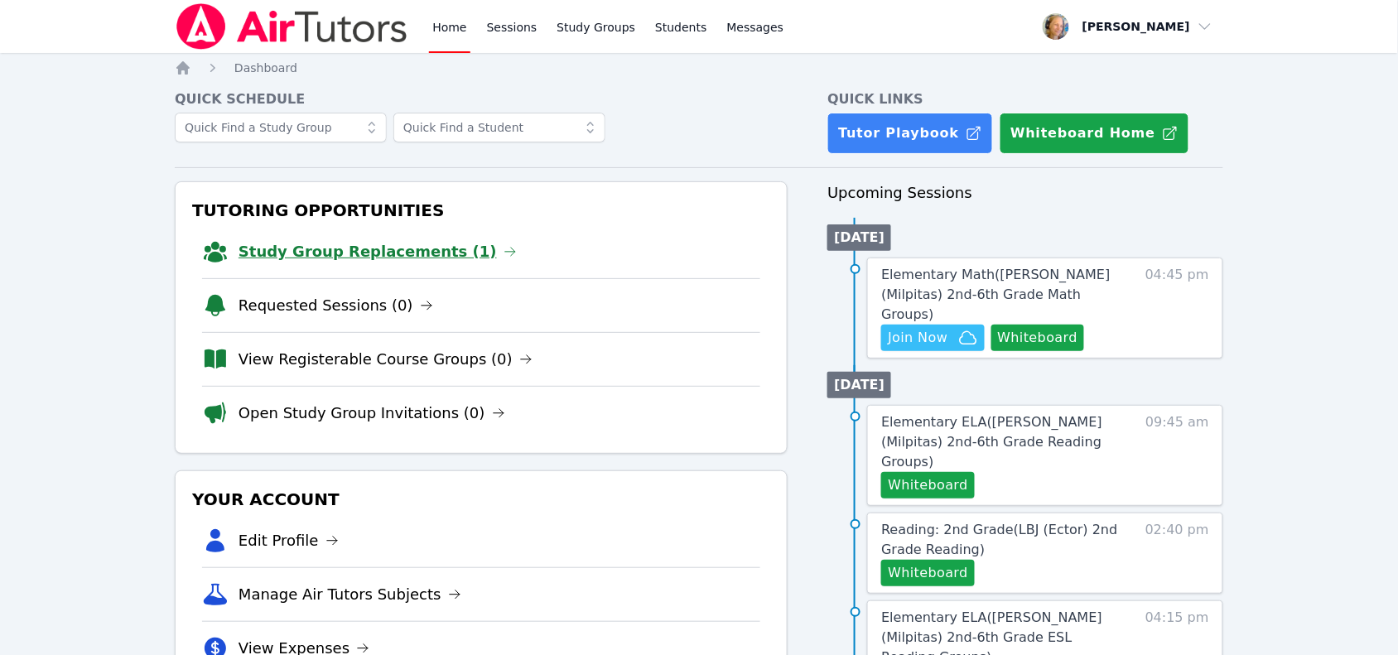
click at [334, 251] on link "Study Group Replacements (1)" at bounding box center [377, 251] width 278 height 23
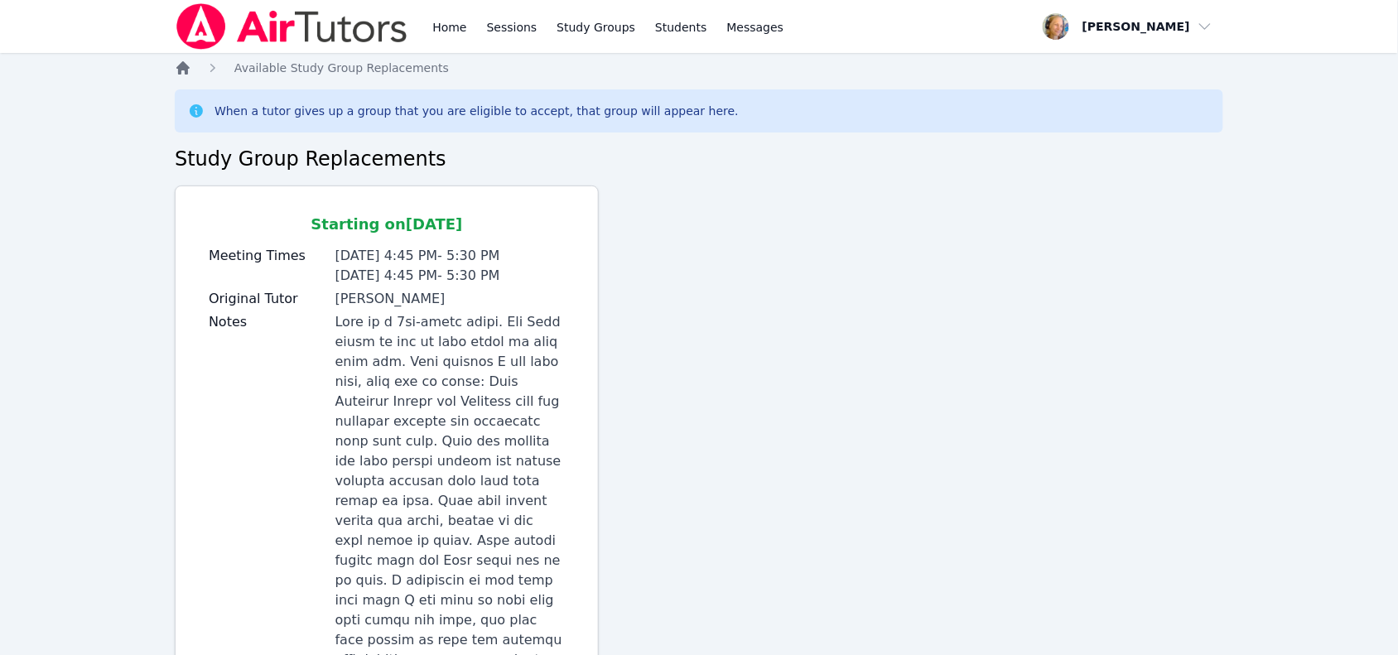
click at [184, 71] on icon "Breadcrumb" at bounding box center [183, 68] width 17 height 17
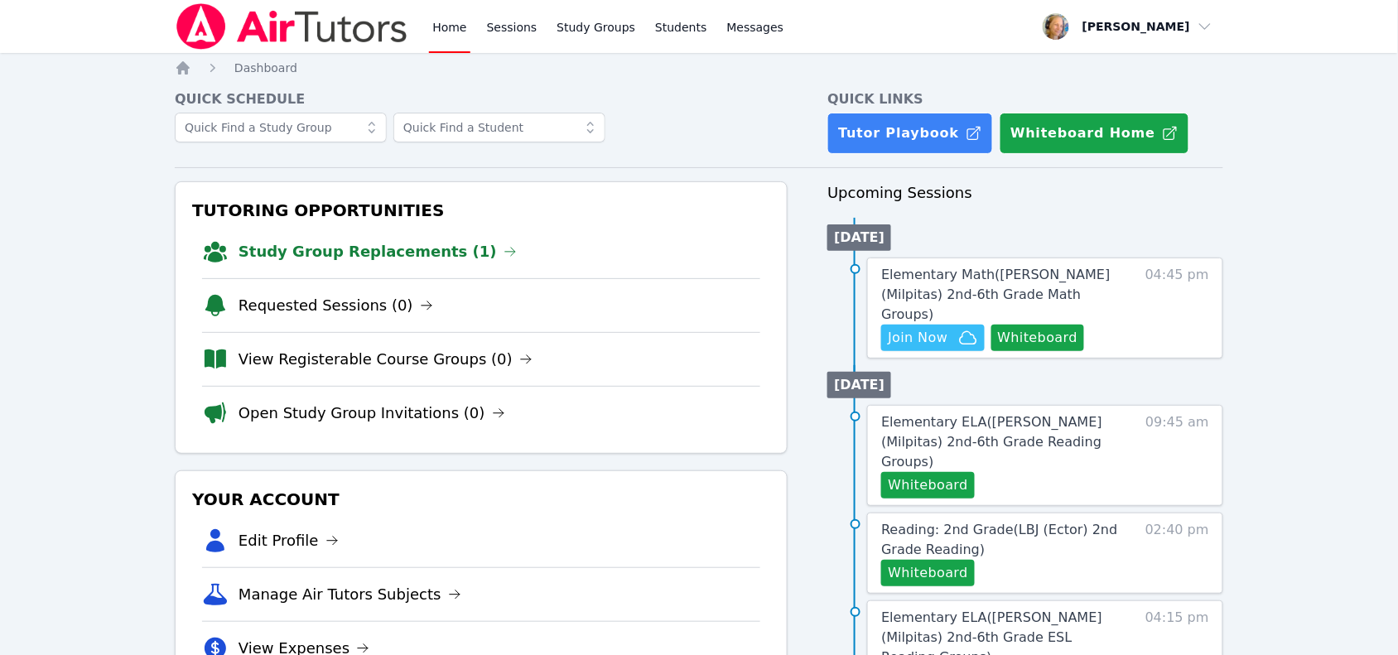
click at [354, 253] on link "Study Group Replacements (1)" at bounding box center [377, 251] width 278 height 23
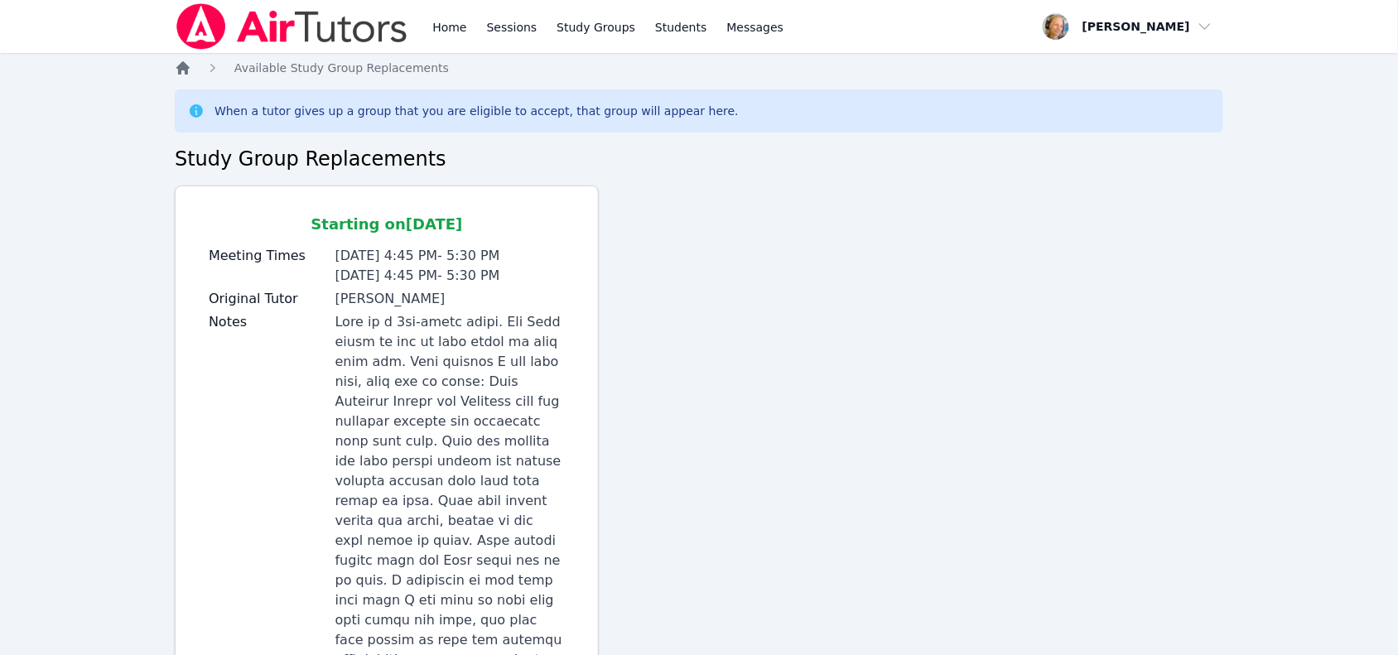
click at [178, 73] on icon "Breadcrumb" at bounding box center [183, 68] width 17 height 17
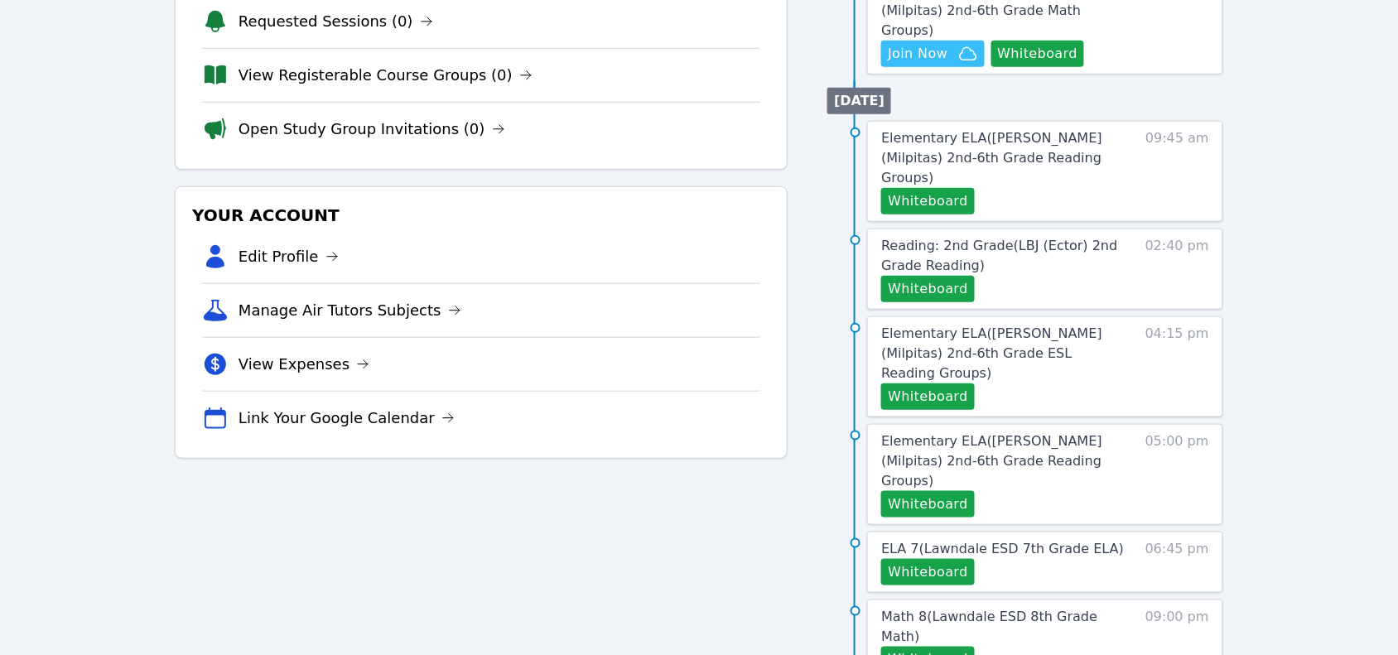
scroll to position [311, 0]
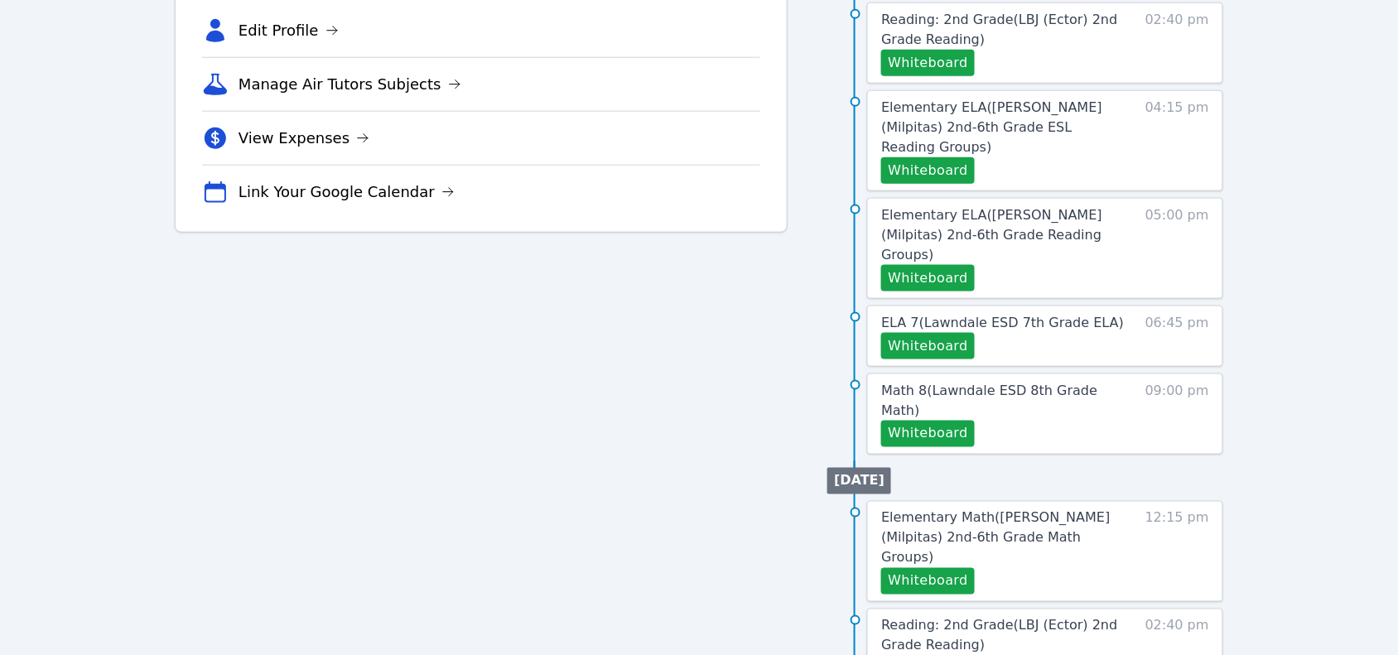
scroll to position [518, 0]
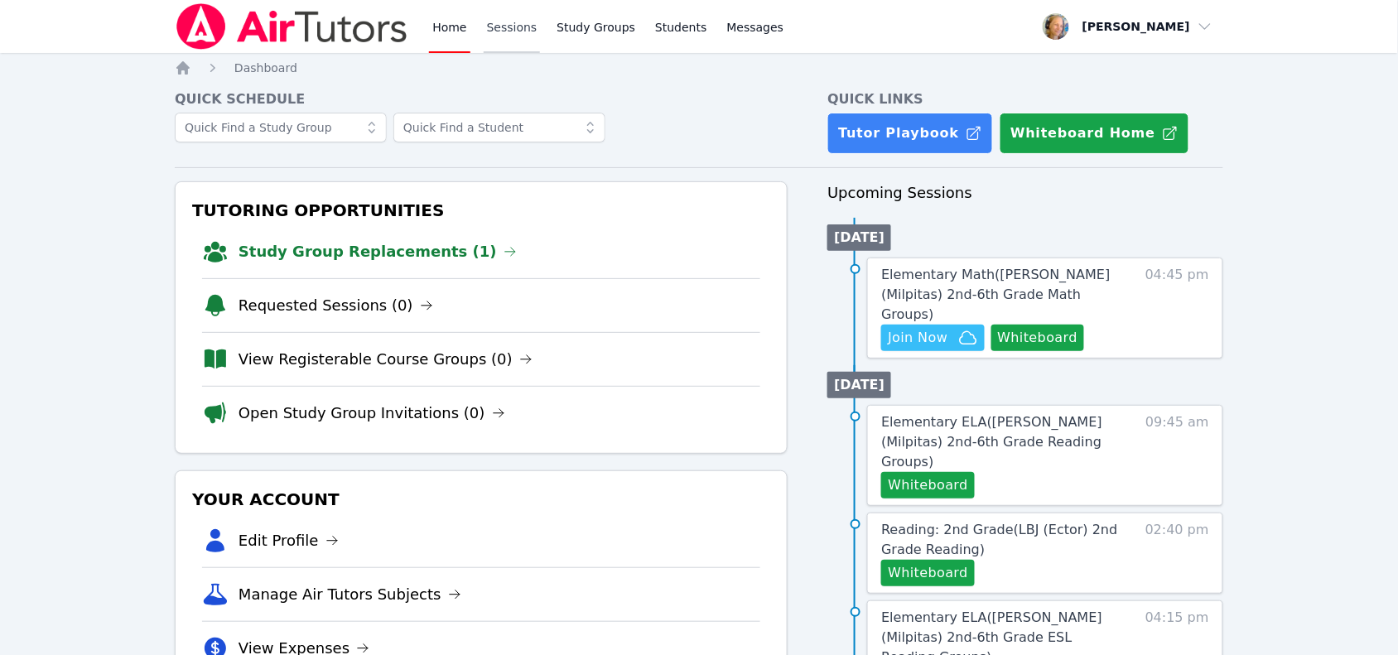
click at [510, 36] on link "Sessions" at bounding box center [512, 26] width 57 height 53
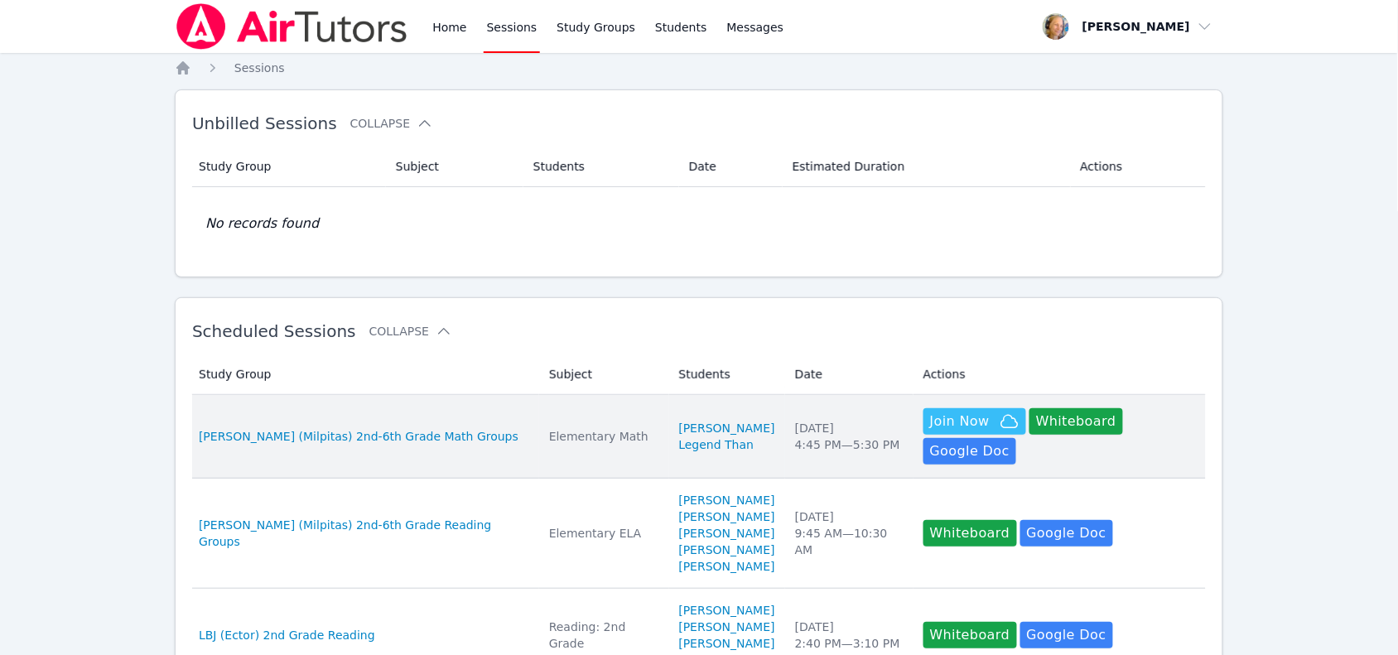
click at [824, 432] on div "Mon Oct 6 4:45 PM — 5:30 PM" at bounding box center [849, 436] width 108 height 33
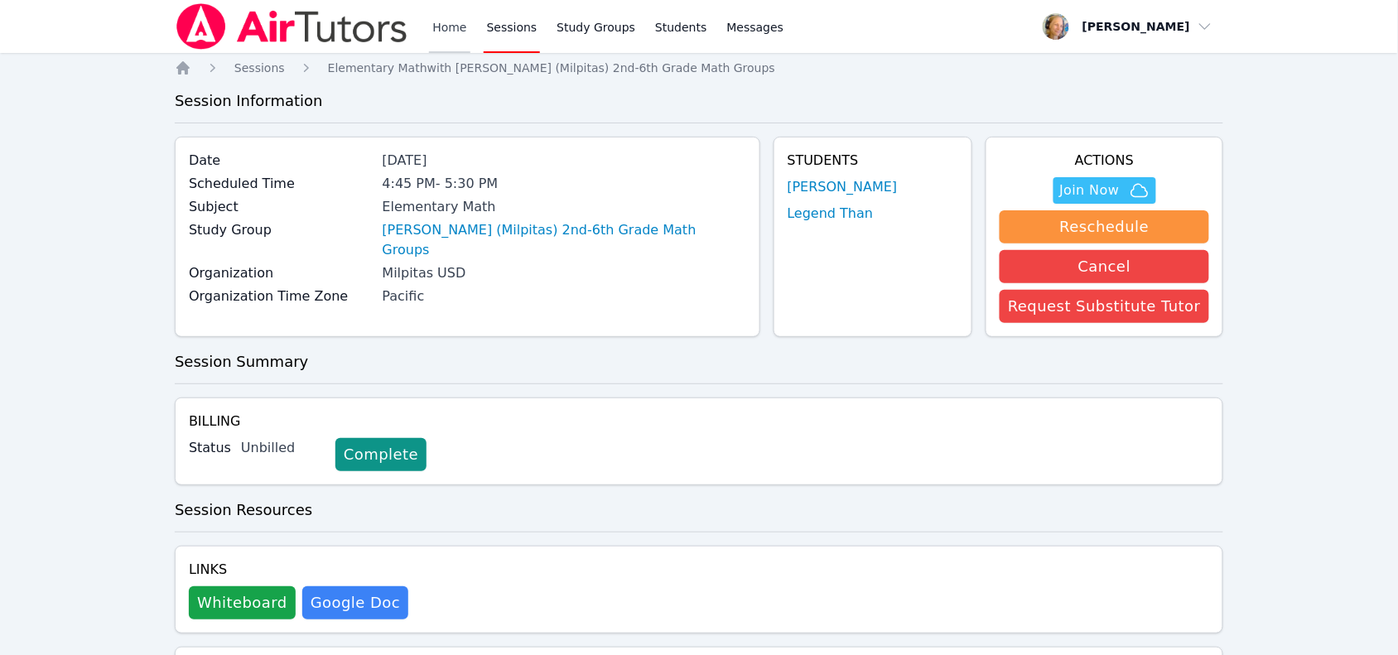
click at [448, 26] on link "Home" at bounding box center [449, 26] width 41 height 53
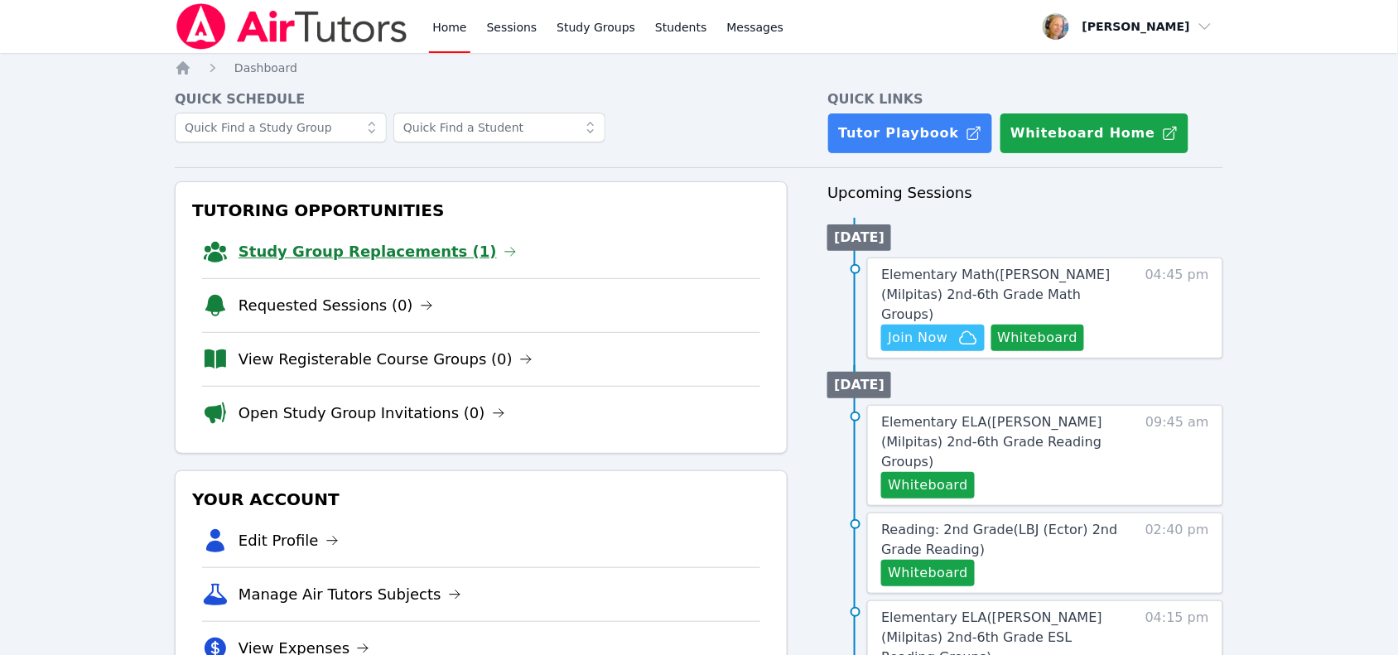
click at [375, 253] on link "Study Group Replacements (1)" at bounding box center [377, 251] width 278 height 23
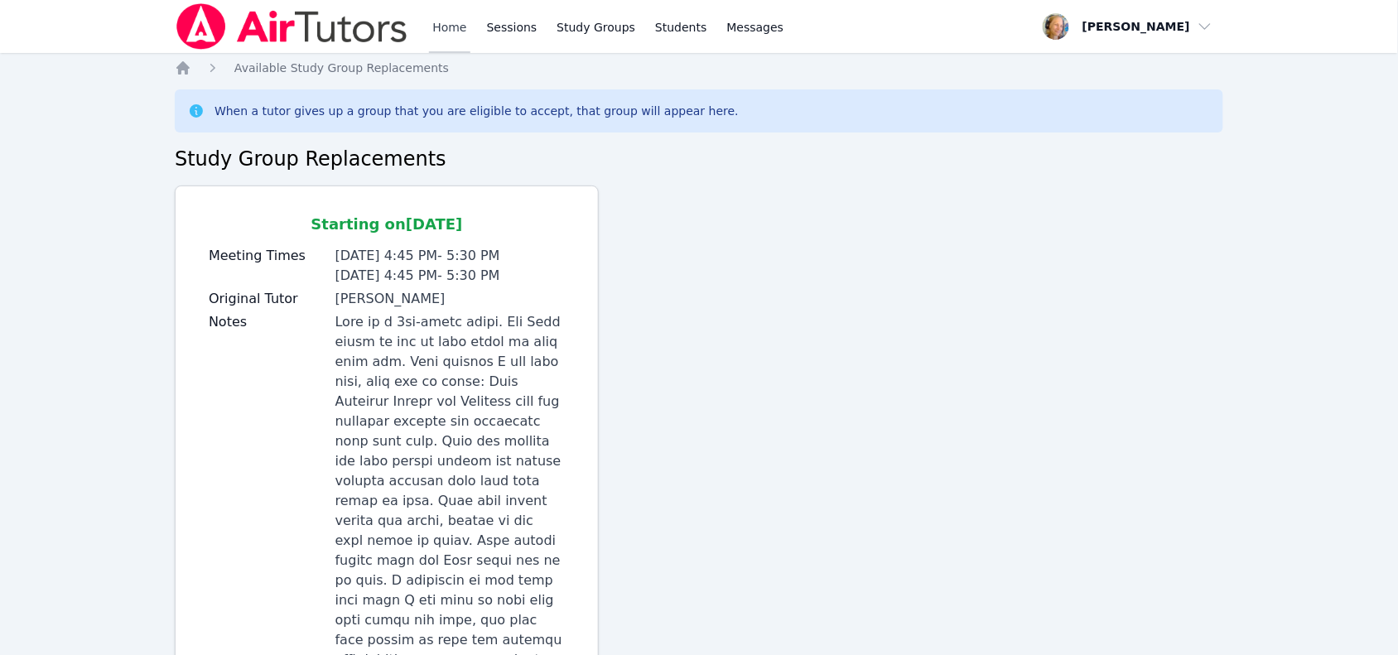
click at [441, 19] on link "Home" at bounding box center [449, 26] width 41 height 53
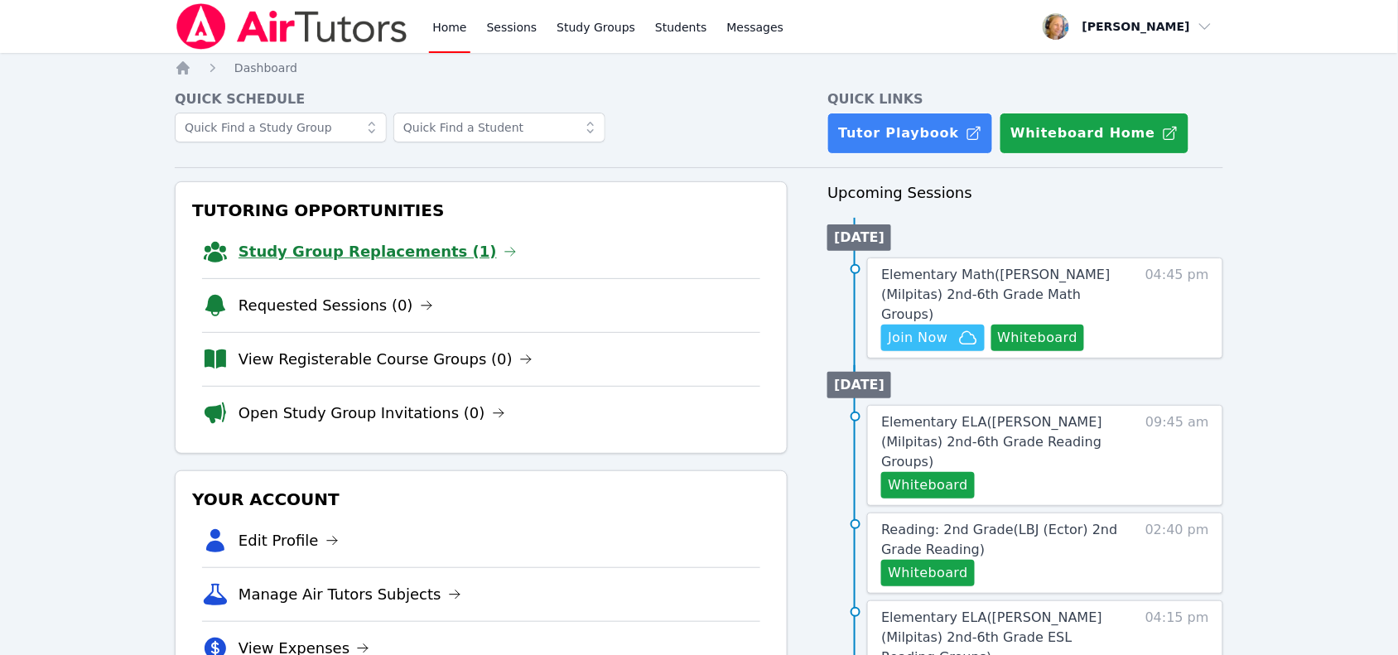
click at [369, 263] on link "Study Group Replacements (1)" at bounding box center [377, 251] width 278 height 23
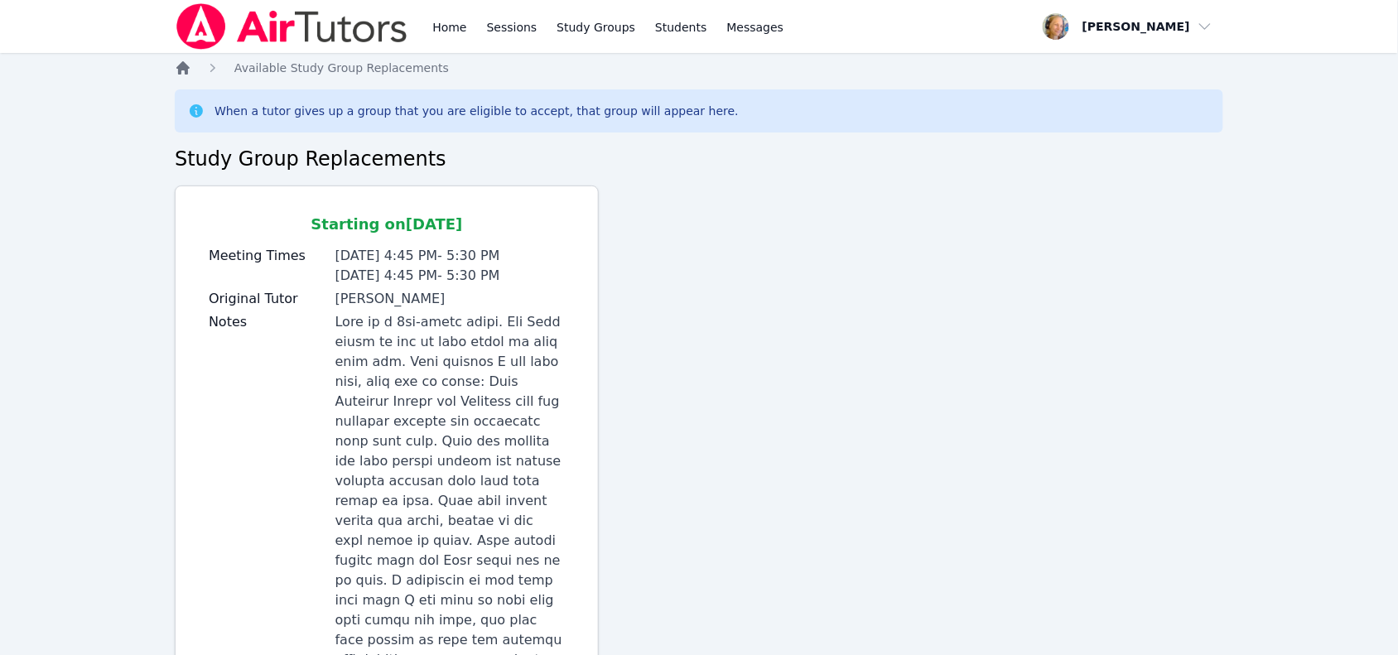
click at [181, 70] on icon "Breadcrumb" at bounding box center [182, 67] width 13 height 13
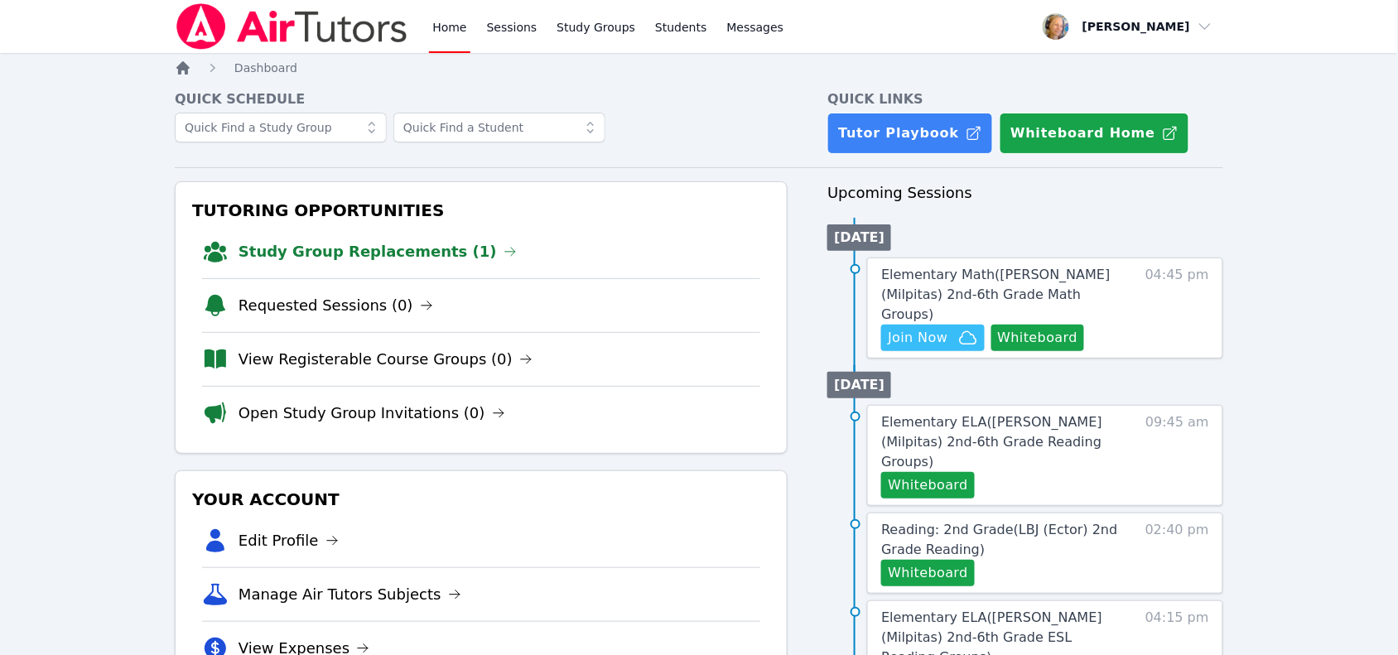
click at [176, 72] on icon "Breadcrumb" at bounding box center [183, 68] width 17 height 17
click at [449, 35] on link "Home" at bounding box center [449, 26] width 41 height 53
click at [518, 39] on link "Sessions" at bounding box center [512, 26] width 57 height 53
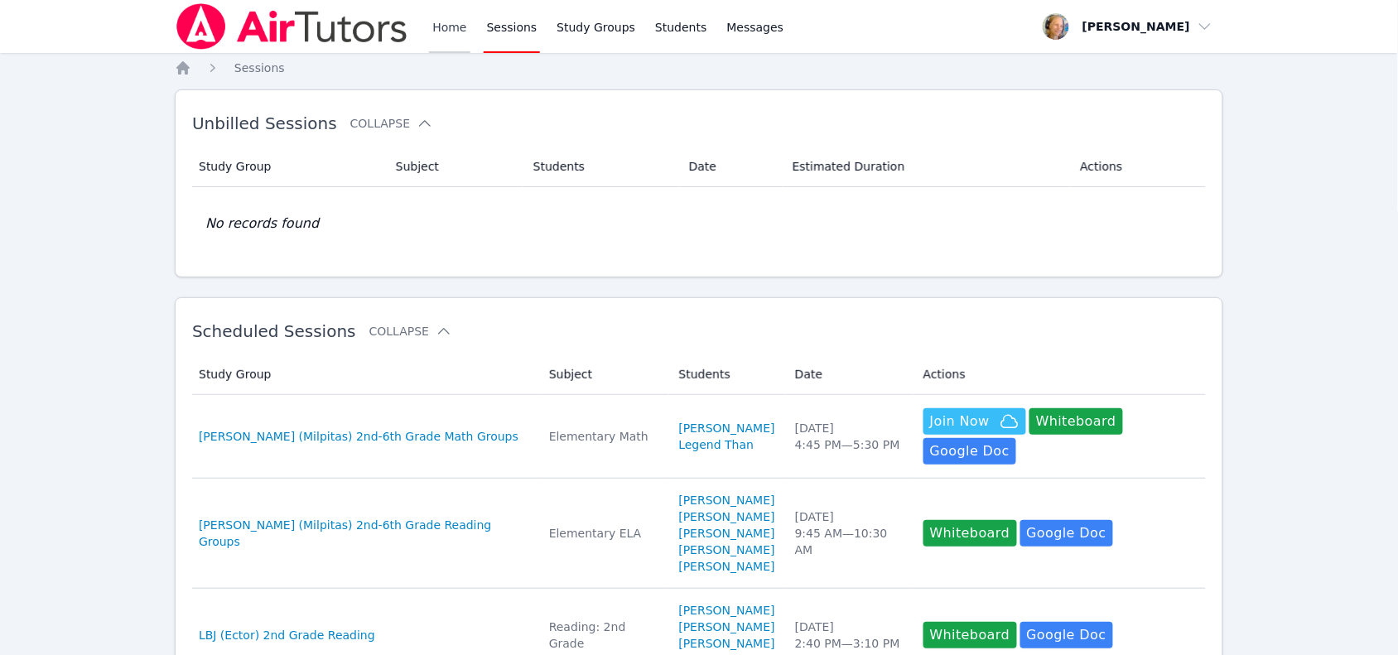
click at [457, 38] on link "Home" at bounding box center [449, 26] width 41 height 53
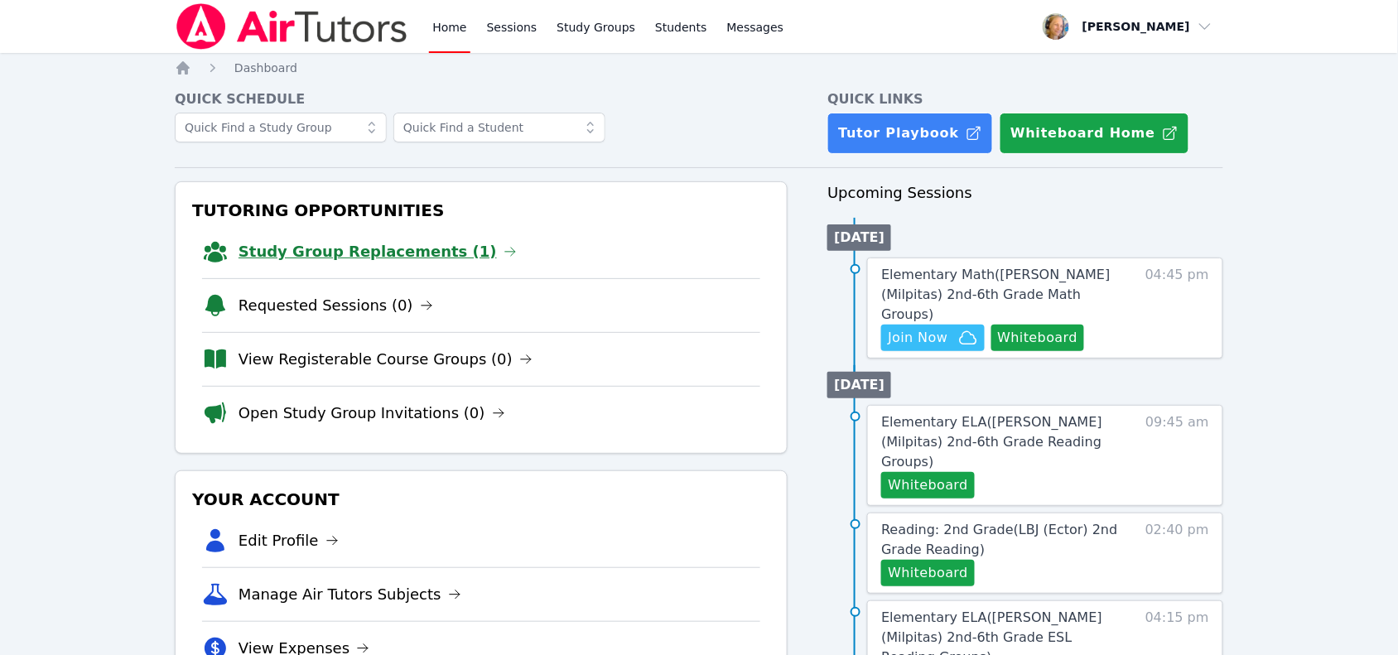
click at [420, 258] on link "Study Group Replacements (1)" at bounding box center [377, 251] width 278 height 23
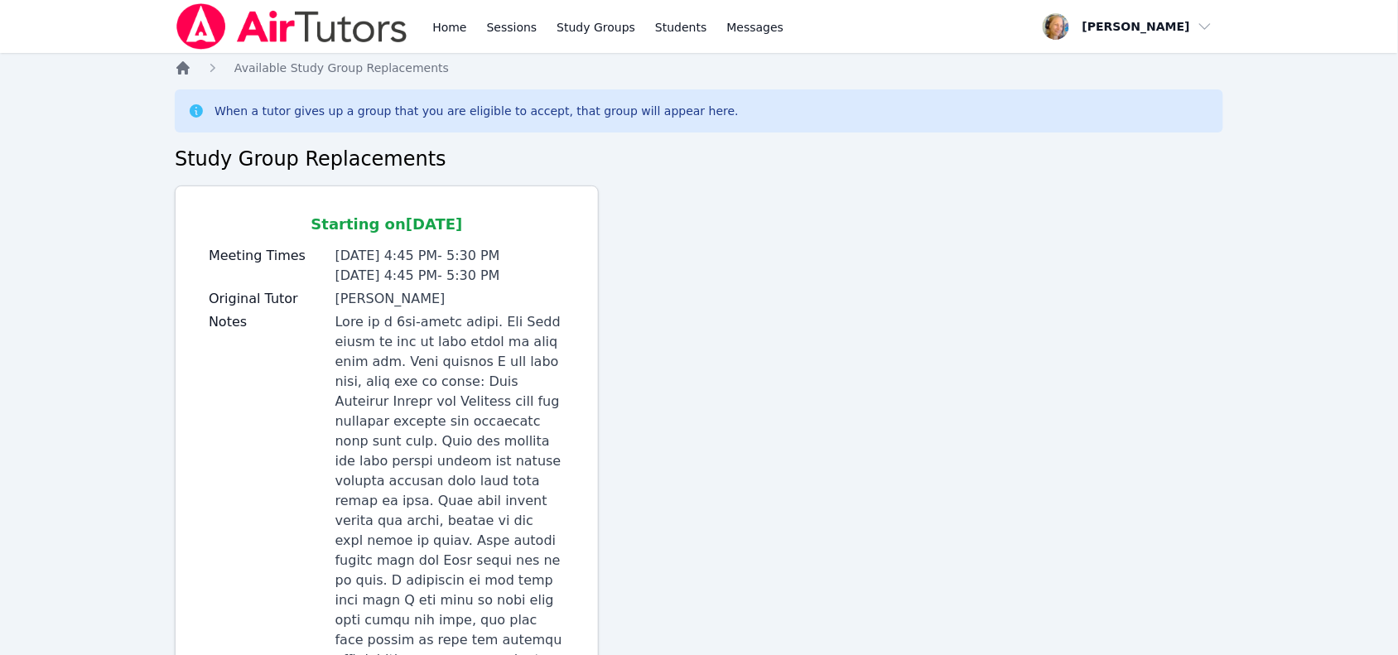
click at [185, 62] on icon "Breadcrumb" at bounding box center [183, 68] width 17 height 17
